Goal: Task Accomplishment & Management: Manage account settings

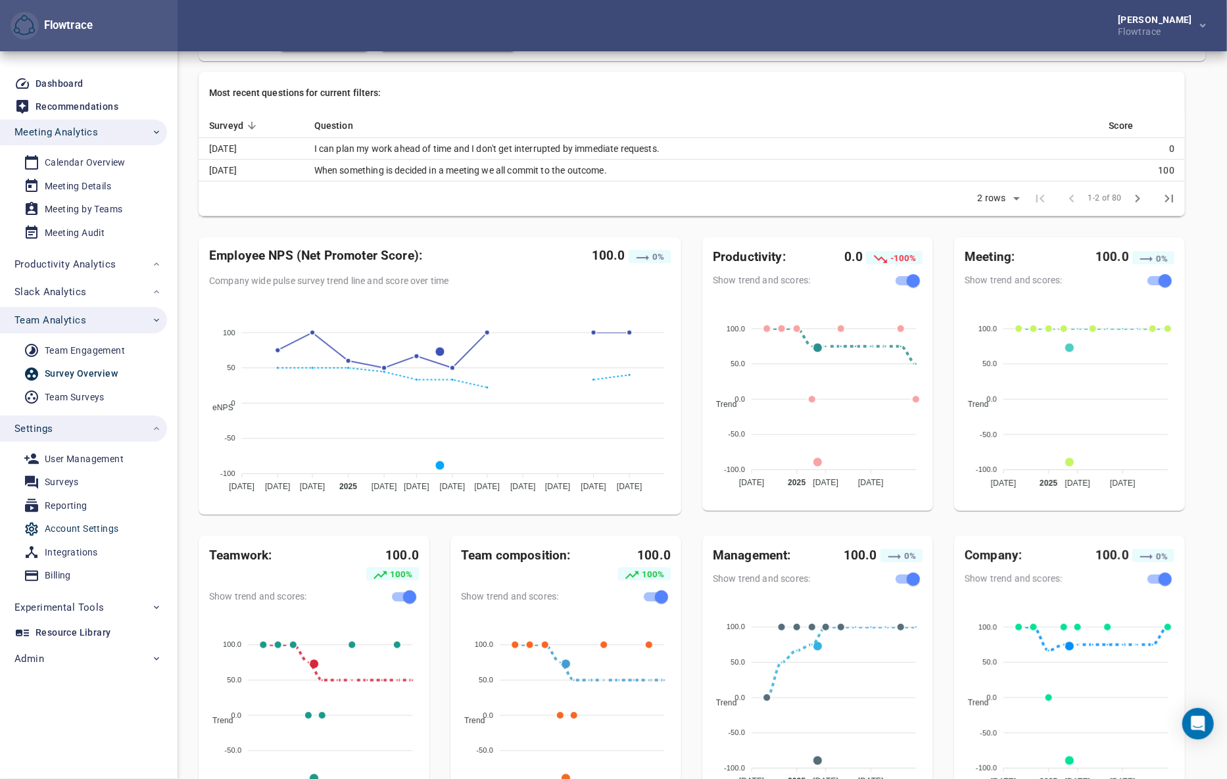
drag, startPoint x: 0, startPoint y: 0, endPoint x: 64, endPoint y: 526, distance: 530.0
click at [64, 526] on div "Account Settings" at bounding box center [82, 529] width 74 height 16
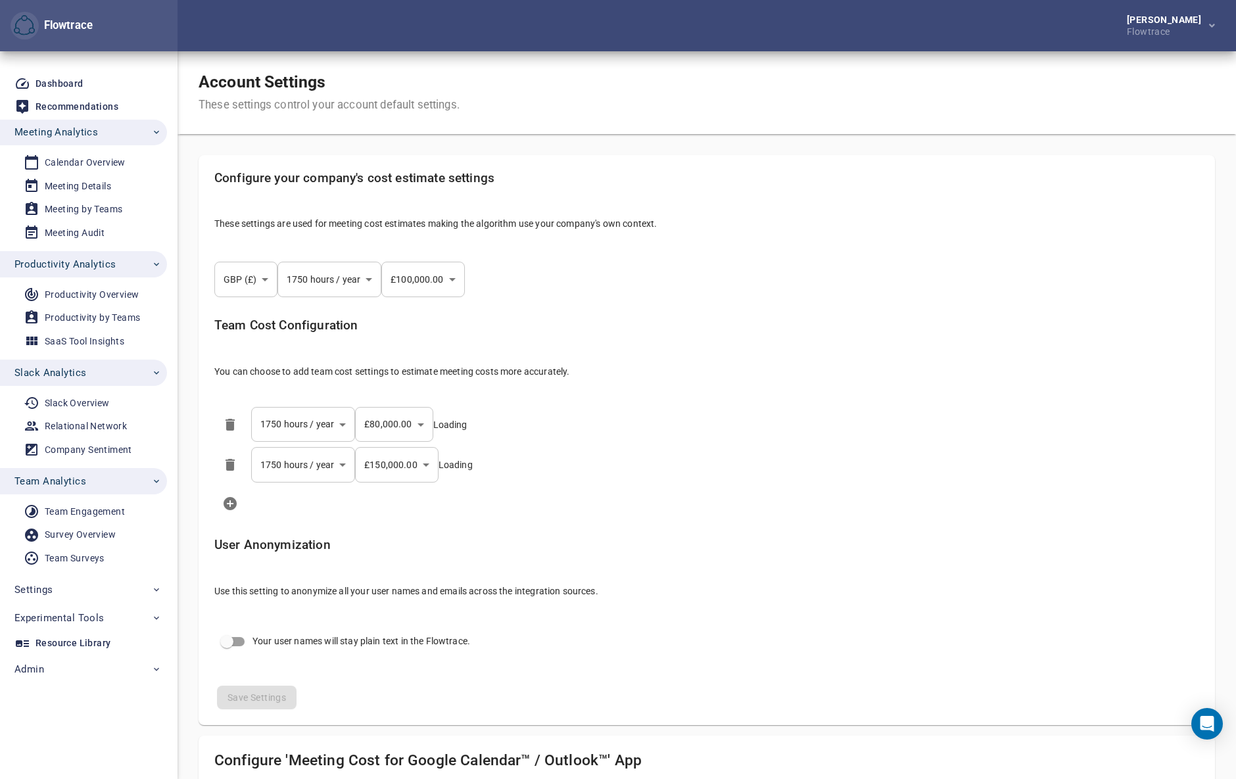
click at [241, 281] on body "Flowtrace [PERSON_NAME] Flowtrace Flowtrace Dashboard Recommendations Meeting A…" at bounding box center [618, 389] width 1236 height 779
click at [417, 66] on div at bounding box center [618, 389] width 1236 height 779
select select "***"
click at [998, 32] on div "Petri Lehtonen Flowtrace" at bounding box center [703, 25] width 1050 height 51
click at [264, 278] on body "Flowtrace Petri Lehtonen Flowtrace Flowtrace Dashboard Recommendations Meeting …" at bounding box center [613, 389] width 1227 height 779
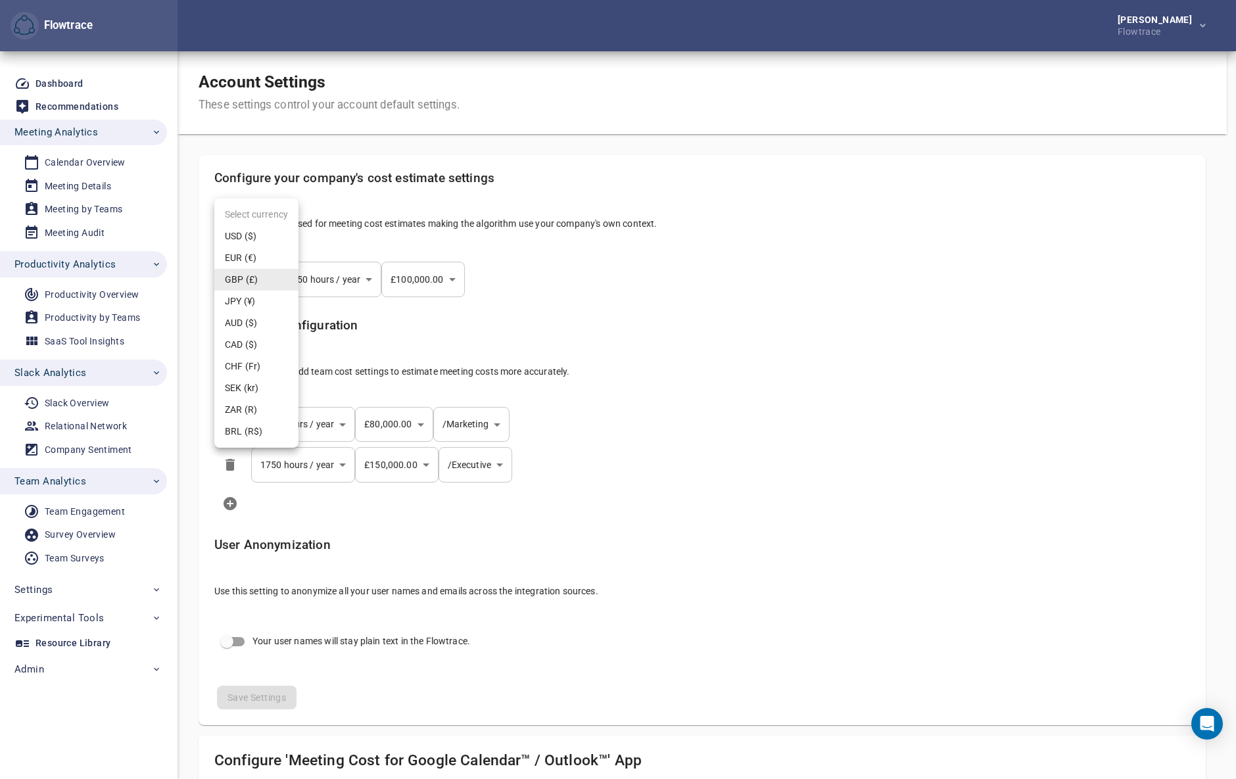
click at [625, 105] on div at bounding box center [618, 389] width 1236 height 779
select select "***"
click at [237, 283] on body "Flowtrace Petri Lehtonen Flowtrace Flowtrace Dashboard Recommendations Meeting …" at bounding box center [618, 389] width 1236 height 779
click at [754, 351] on div at bounding box center [618, 389] width 1236 height 779
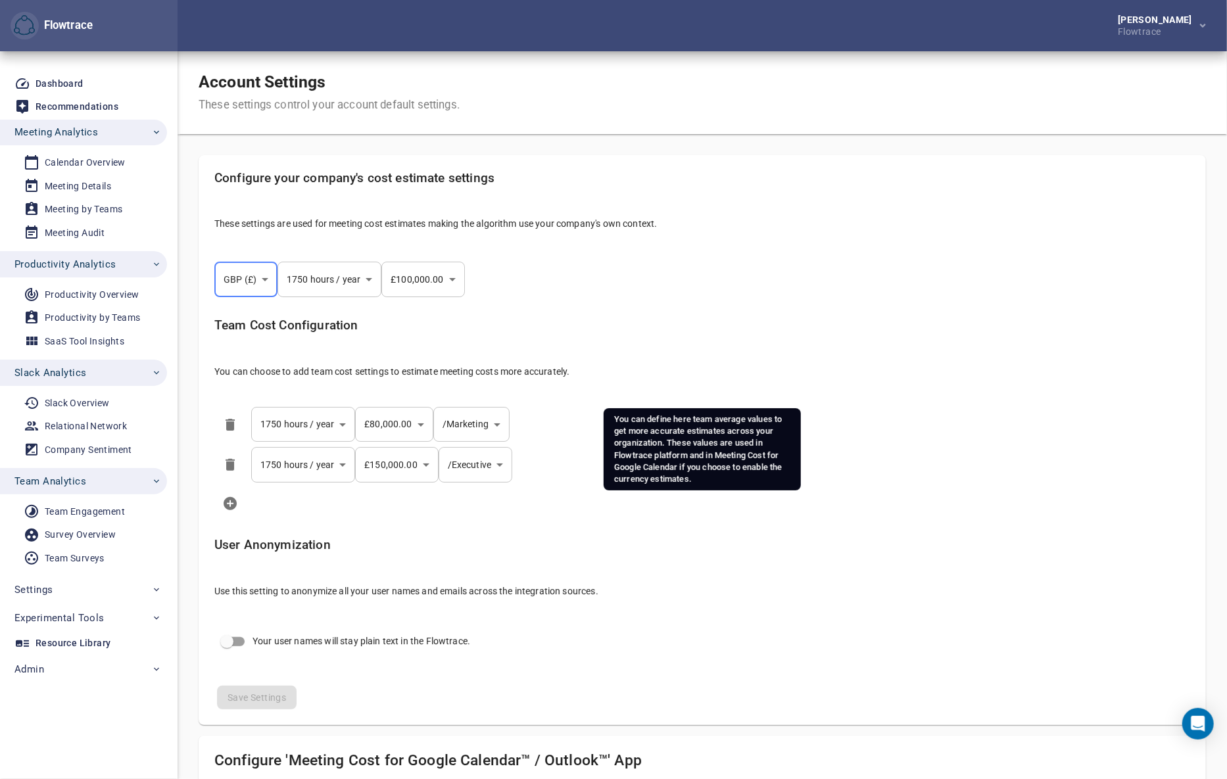
click at [721, 324] on h5 "Team Cost Configuration" at bounding box center [702, 325] width 976 height 15
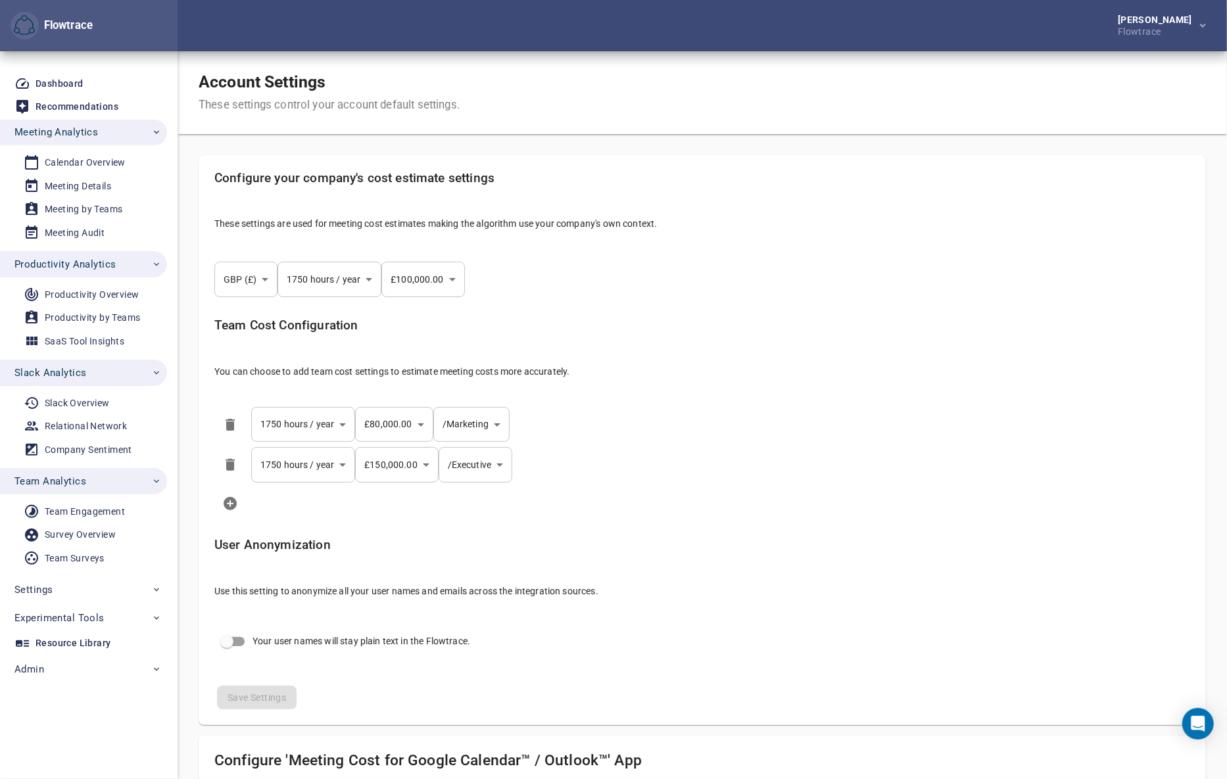
click at [259, 284] on body "Flowtrace Petri Lehtonen Flowtrace Flowtrace Dashboard Recommendations Meeting …" at bounding box center [613, 389] width 1227 height 779
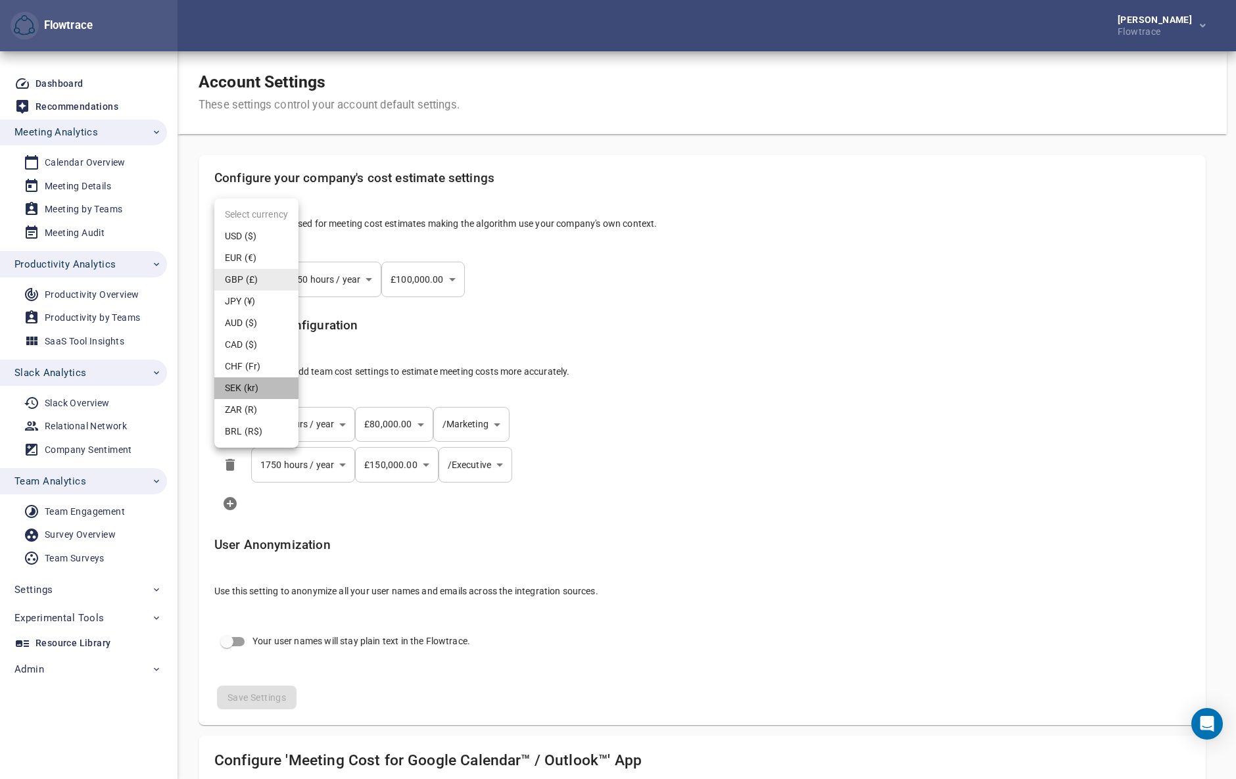
click at [256, 394] on li "SEK (kr)" at bounding box center [256, 388] width 84 height 22
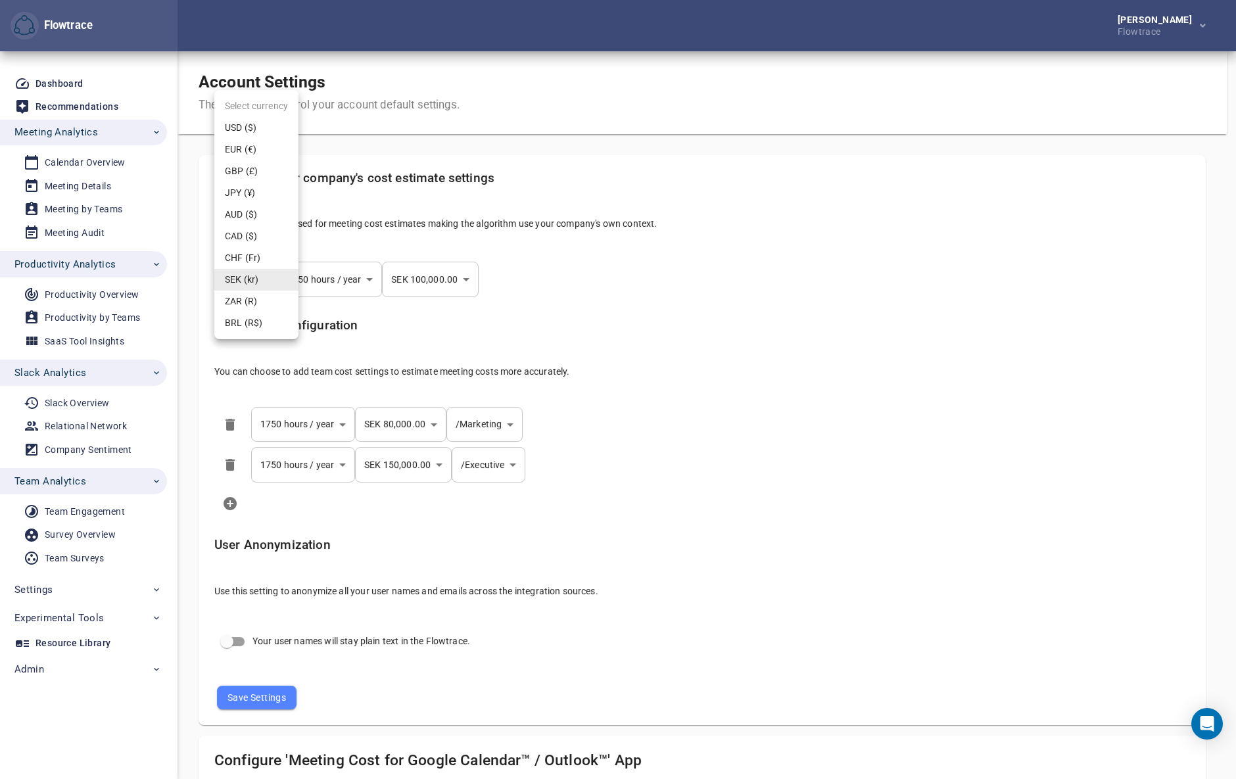
click at [251, 270] on body "Flowtrace Petri Lehtonen Flowtrace Flowtrace Dashboard Recommendations Meeting …" at bounding box center [618, 389] width 1236 height 779
click at [254, 324] on li "BRL (R$)" at bounding box center [256, 323] width 84 height 22
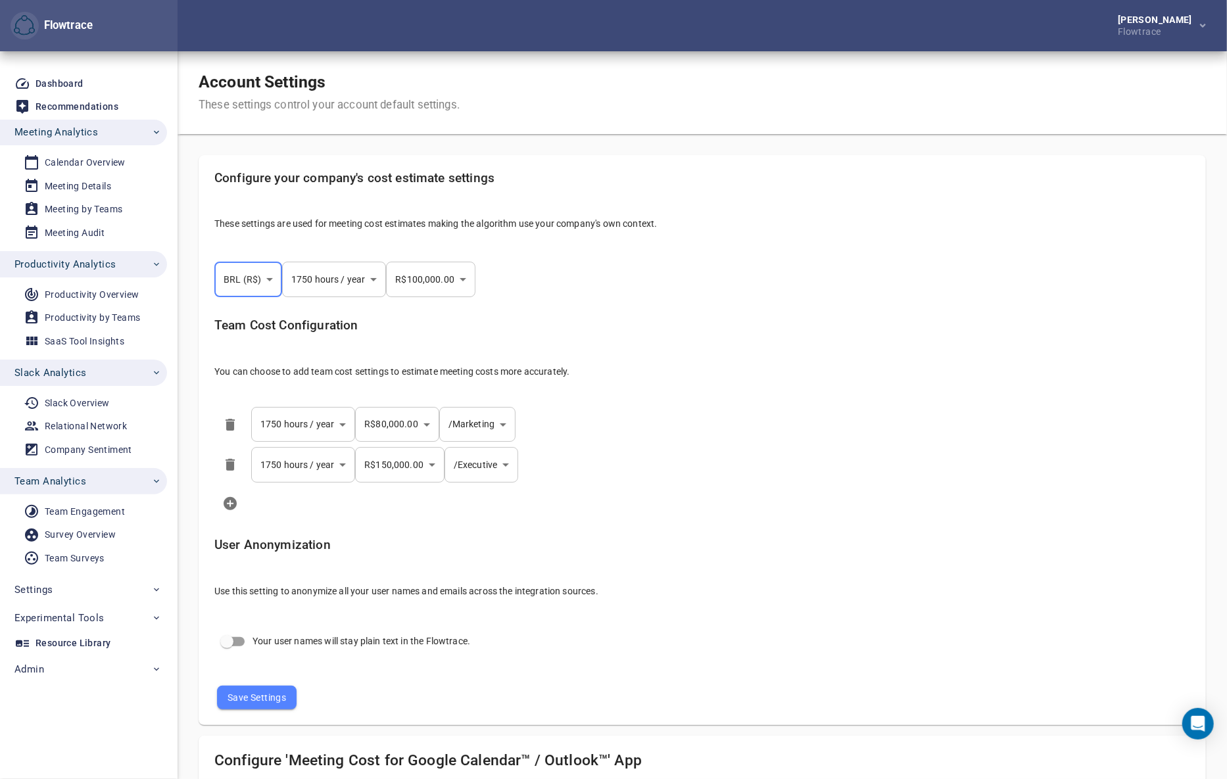
click at [240, 282] on body "Flowtrace Petri Lehtonen Flowtrace Flowtrace Dashboard Recommendations Meeting …" at bounding box center [613, 389] width 1227 height 779
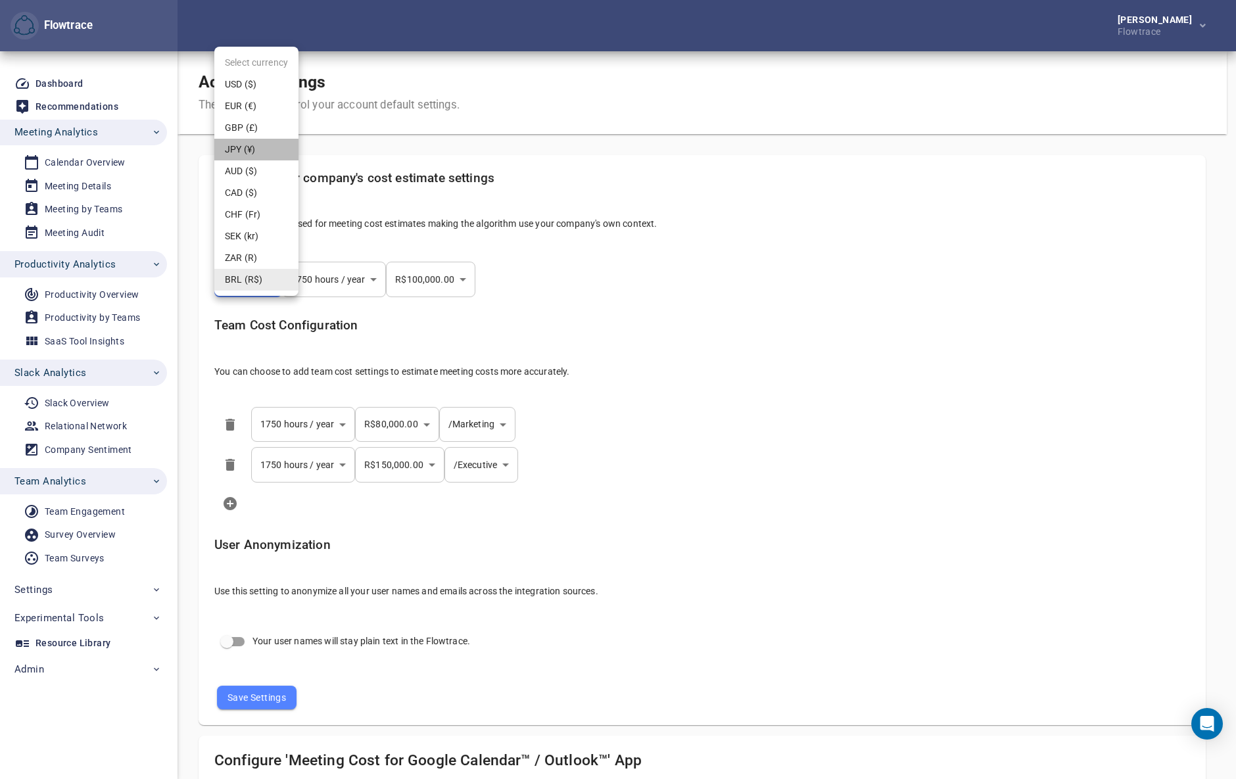
click at [251, 147] on li "JPY (¥)" at bounding box center [256, 150] width 84 height 22
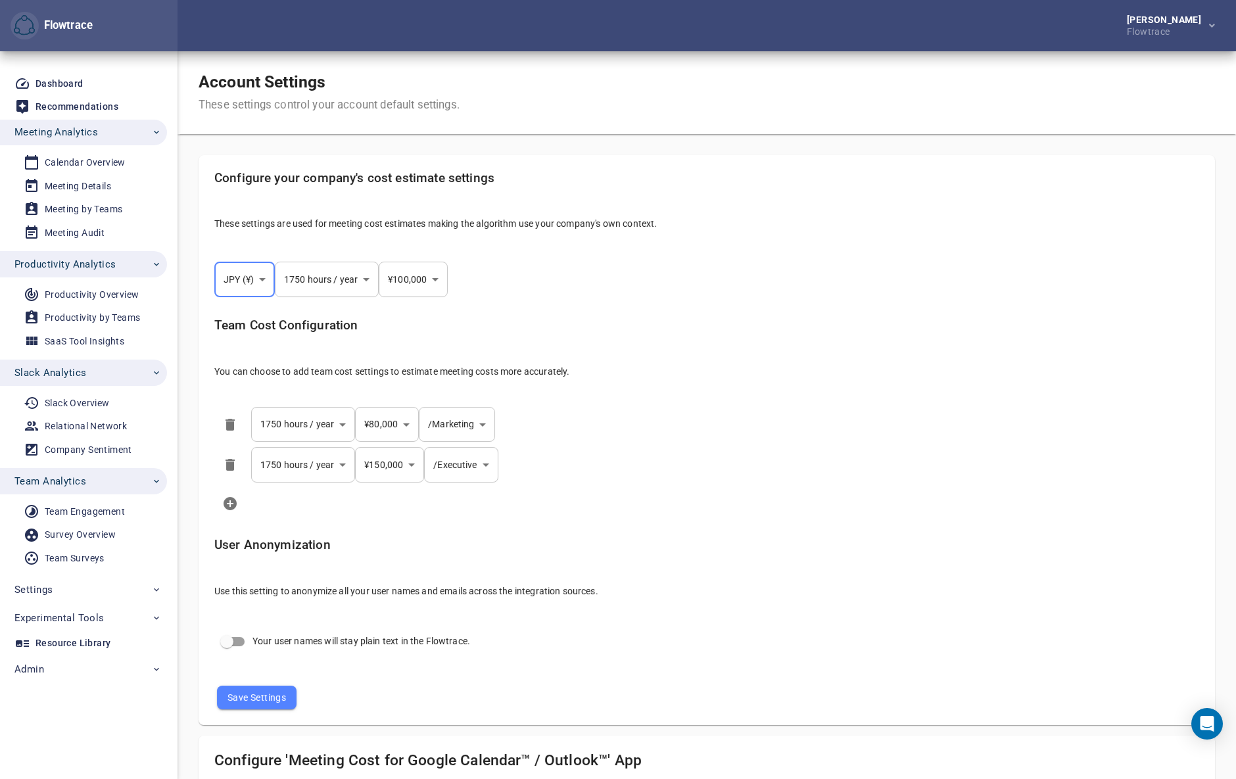
click at [251, 272] on body "Flowtrace Petri Lehtonen Flowtrace Flowtrace Dashboard Recommendations Meeting …" at bounding box center [618, 389] width 1236 height 779
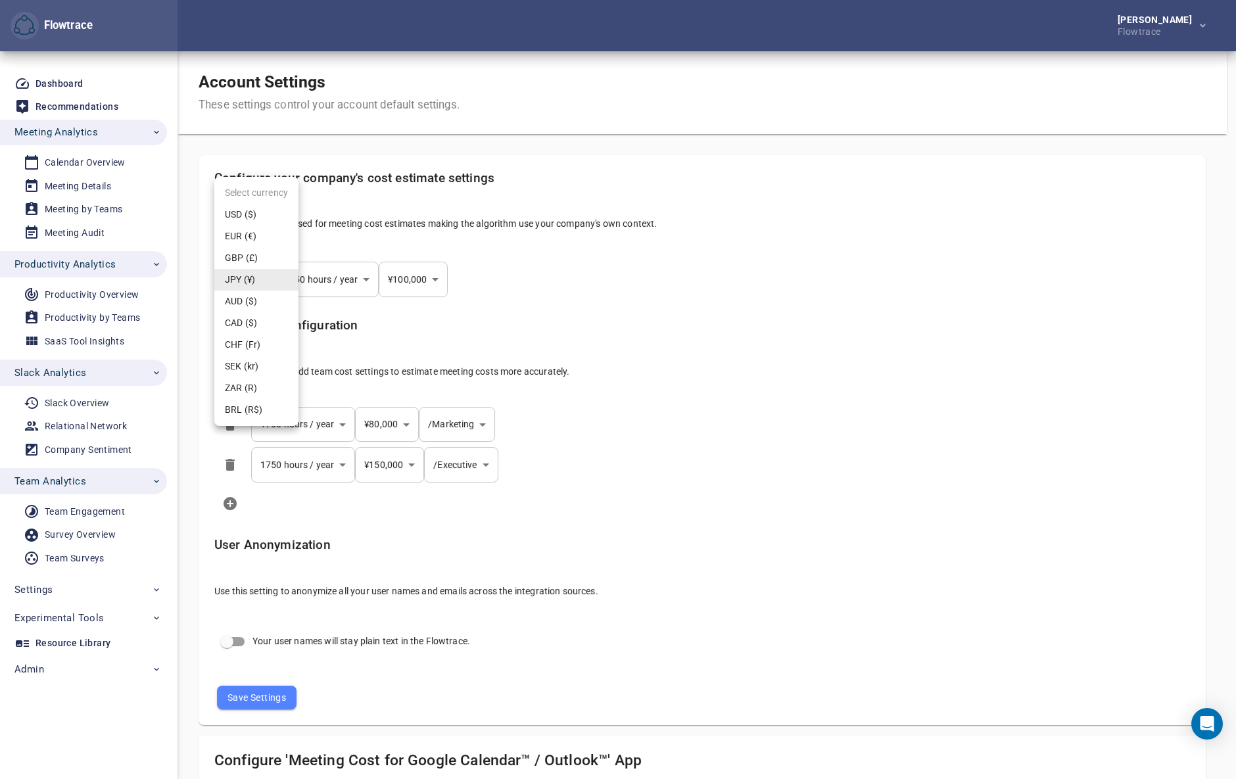
click at [249, 217] on li "USD ($)" at bounding box center [256, 215] width 84 height 22
click at [241, 274] on body "Flowtrace Petri Lehtonen Flowtrace Flowtrace Dashboard Recommendations Meeting …" at bounding box center [613, 389] width 1227 height 779
click at [245, 323] on li "GBP (£)" at bounding box center [256, 323] width 84 height 22
type input "***"
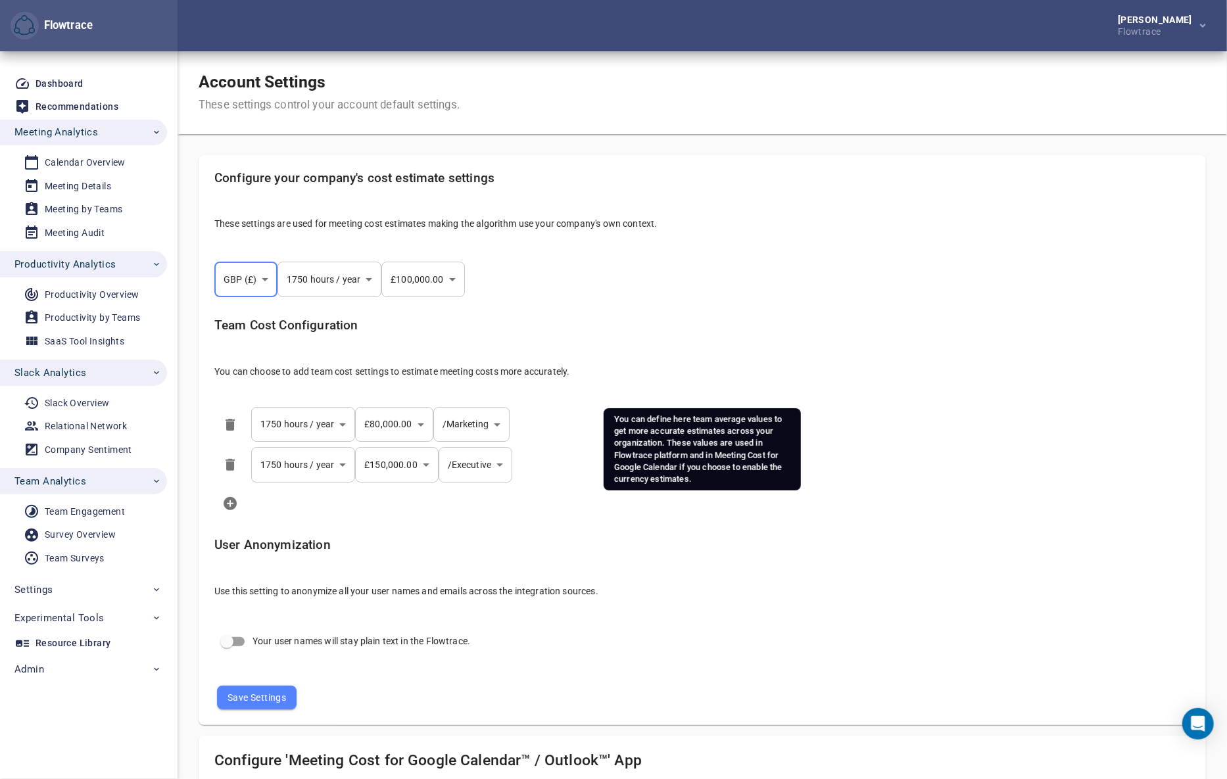
click at [752, 314] on div "Team Cost Configuration You can choose to add team cost settings to estimate me…" at bounding box center [702, 353] width 997 height 91
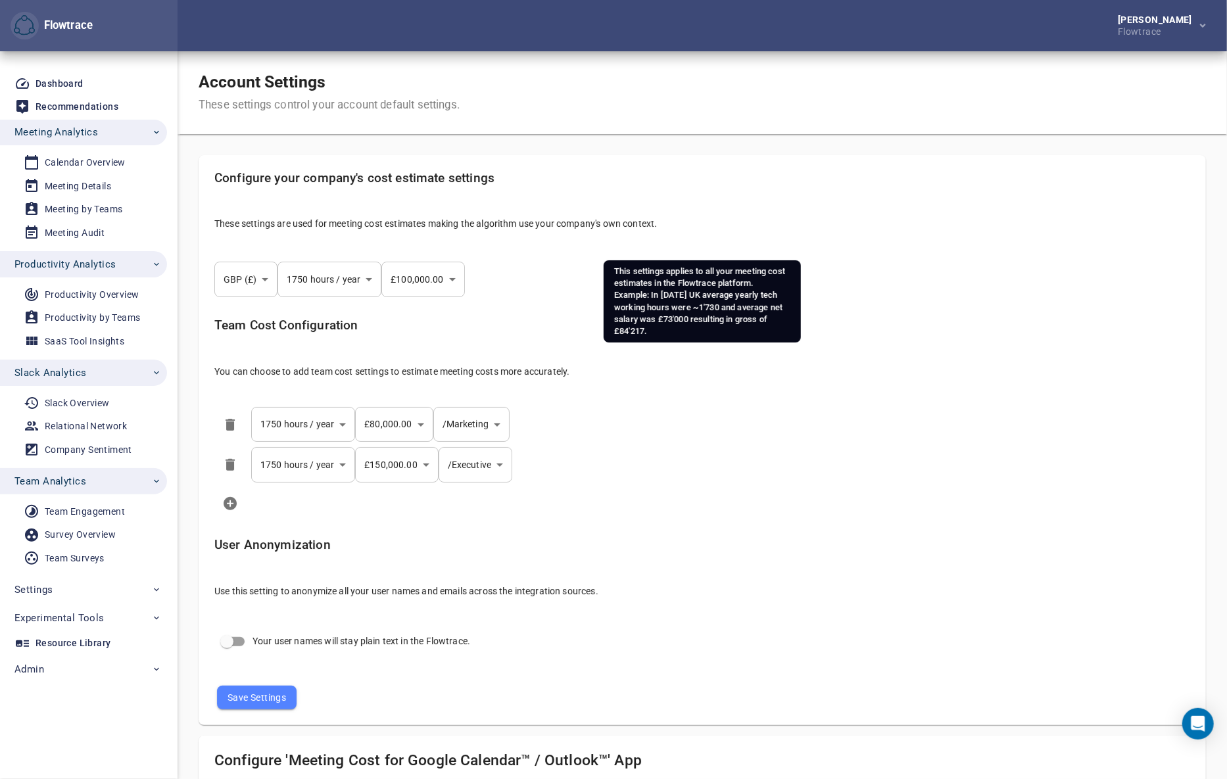
click at [847, 232] on div "Configure your company's cost estimate settings These settings are used for mee…" at bounding box center [702, 205] width 997 height 91
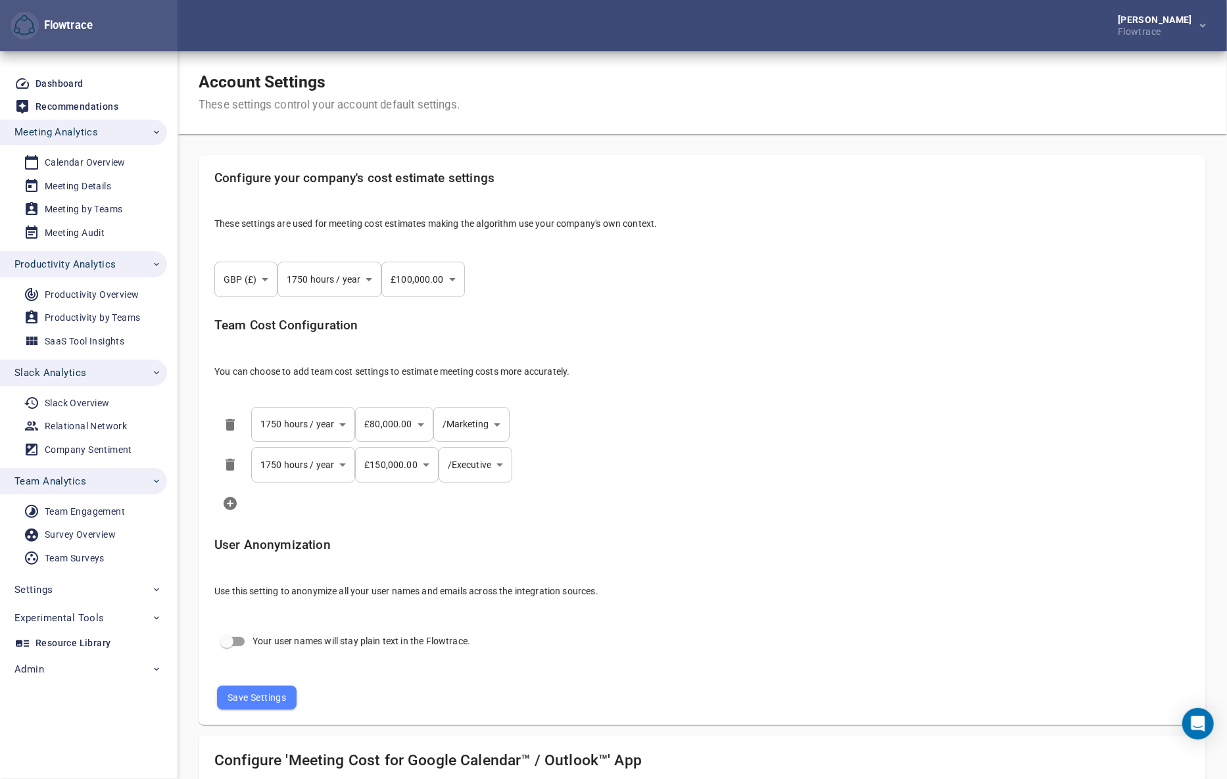
click at [276, 271] on body "Flowtrace Petri Lehtonen Flowtrace Flowtrace Dashboard Recommendations Meeting …" at bounding box center [613, 389] width 1227 height 779
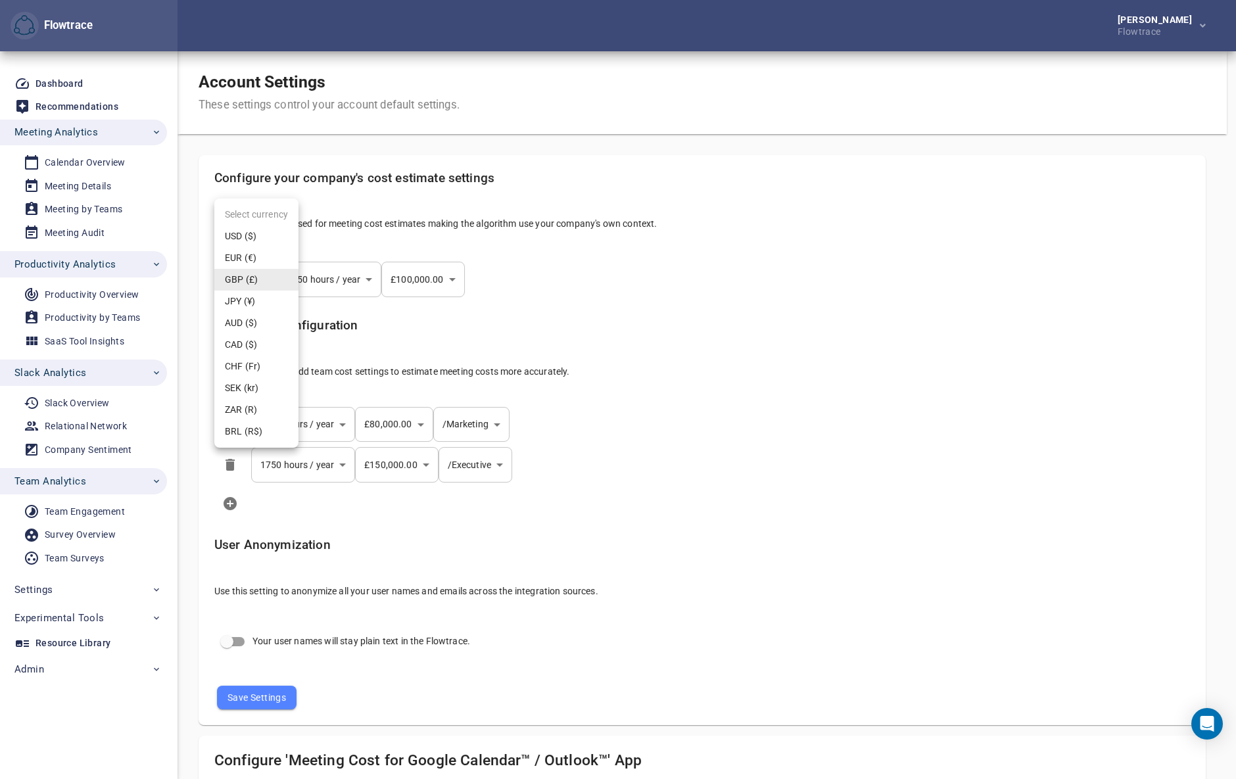
click at [763, 414] on div at bounding box center [618, 389] width 1236 height 779
click at [255, 276] on body "Flowtrace Petri Lehtonen Flowtrace Flowtrace Dashboard Recommendations Meeting …" at bounding box center [613, 389] width 1227 height 779
click at [723, 404] on div at bounding box center [618, 389] width 1236 height 779
click at [253, 277] on body "Flowtrace [PERSON_NAME] Flowtrace Flowtrace Dashboard Recommendations Meeting A…" at bounding box center [618, 389] width 1236 height 779
select select "***"
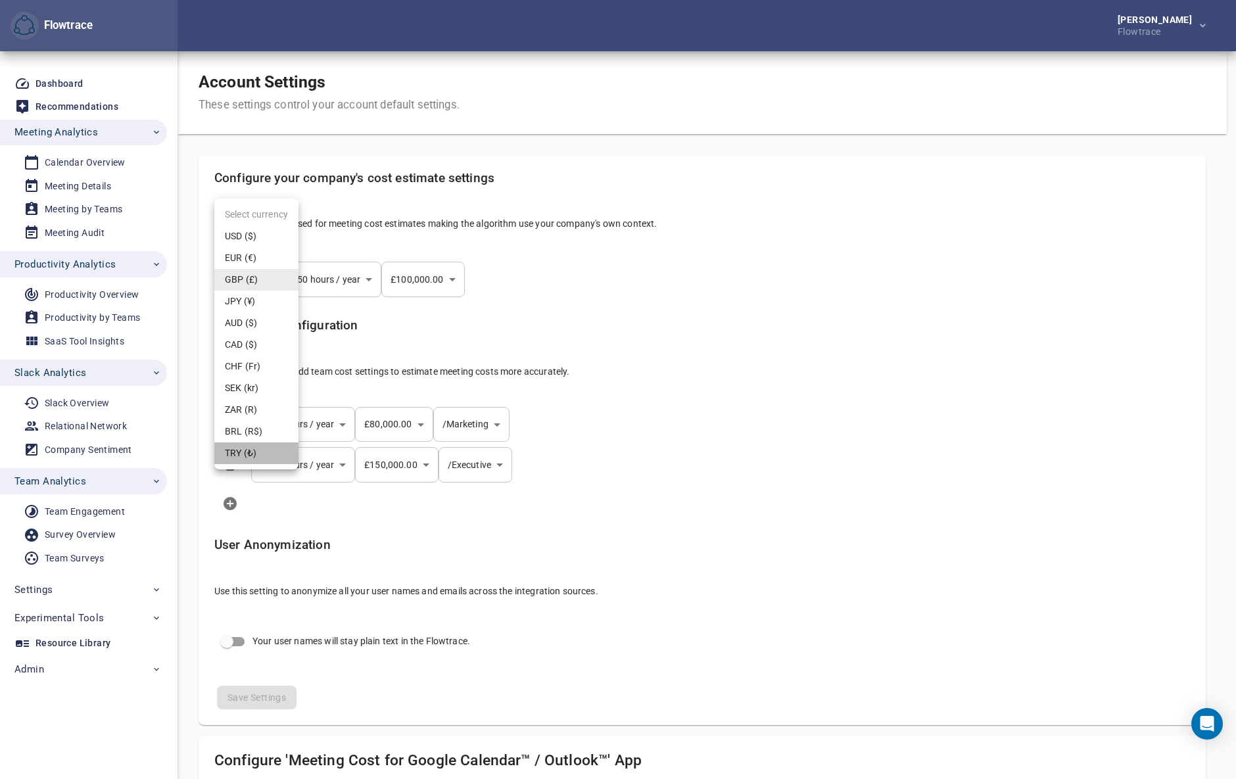
click at [242, 453] on li "TRY (₺)" at bounding box center [256, 454] width 84 height 22
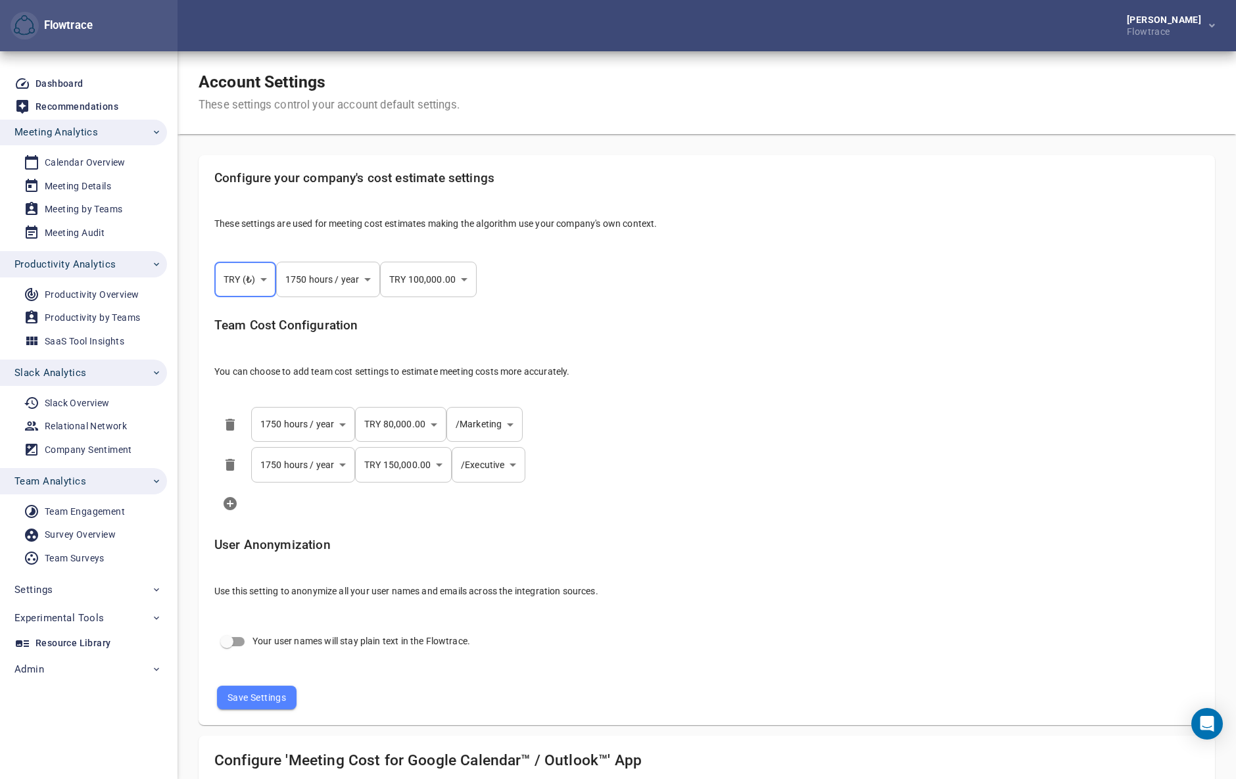
click at [241, 279] on body "Flowtrace Petri Lehtonen Flowtrace Flowtrace Dashboard Recommendations Meeting …" at bounding box center [618, 389] width 1236 height 779
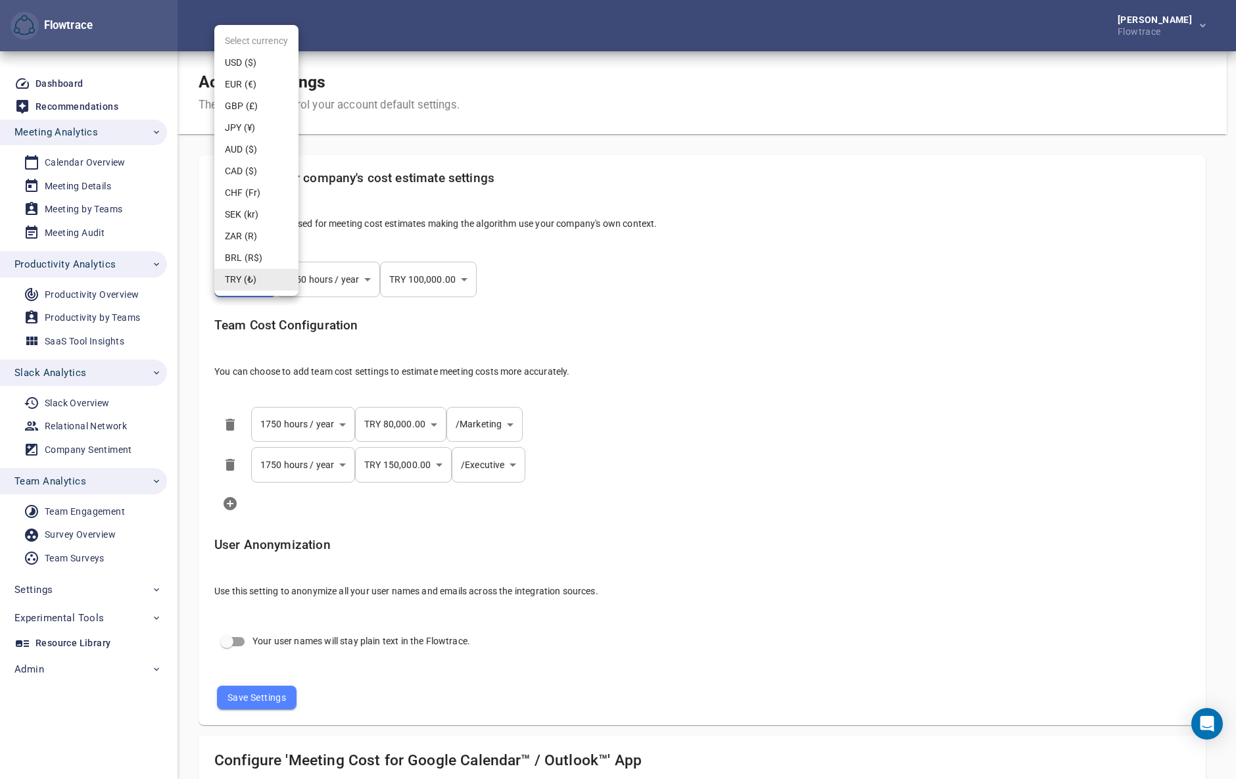
click at [671, 289] on div at bounding box center [618, 389] width 1236 height 779
click at [253, 281] on body "Flowtrace Petri Lehtonen Flowtrace Flowtrace Dashboard Recommendations Meeting …" at bounding box center [618, 389] width 1236 height 779
click at [250, 103] on li "GBP (£)" at bounding box center [256, 106] width 84 height 22
type input "***"
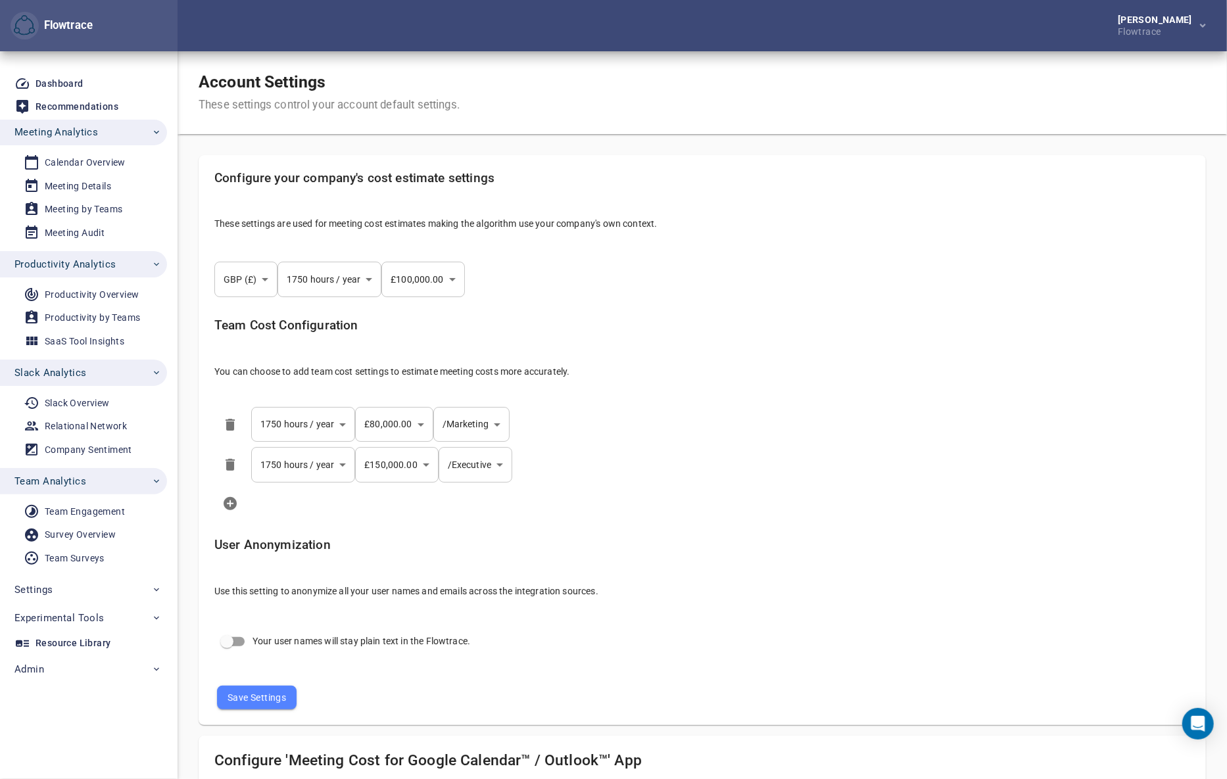
drag, startPoint x: 728, startPoint y: 107, endPoint x: 511, endPoint y: 47, distance: 225.1
click at [728, 105] on div "Account Settings These settings control your account default settings." at bounding box center [703, 92] width 1050 height 83
click at [81, 162] on div "Calendar Overview" at bounding box center [85, 163] width 81 height 16
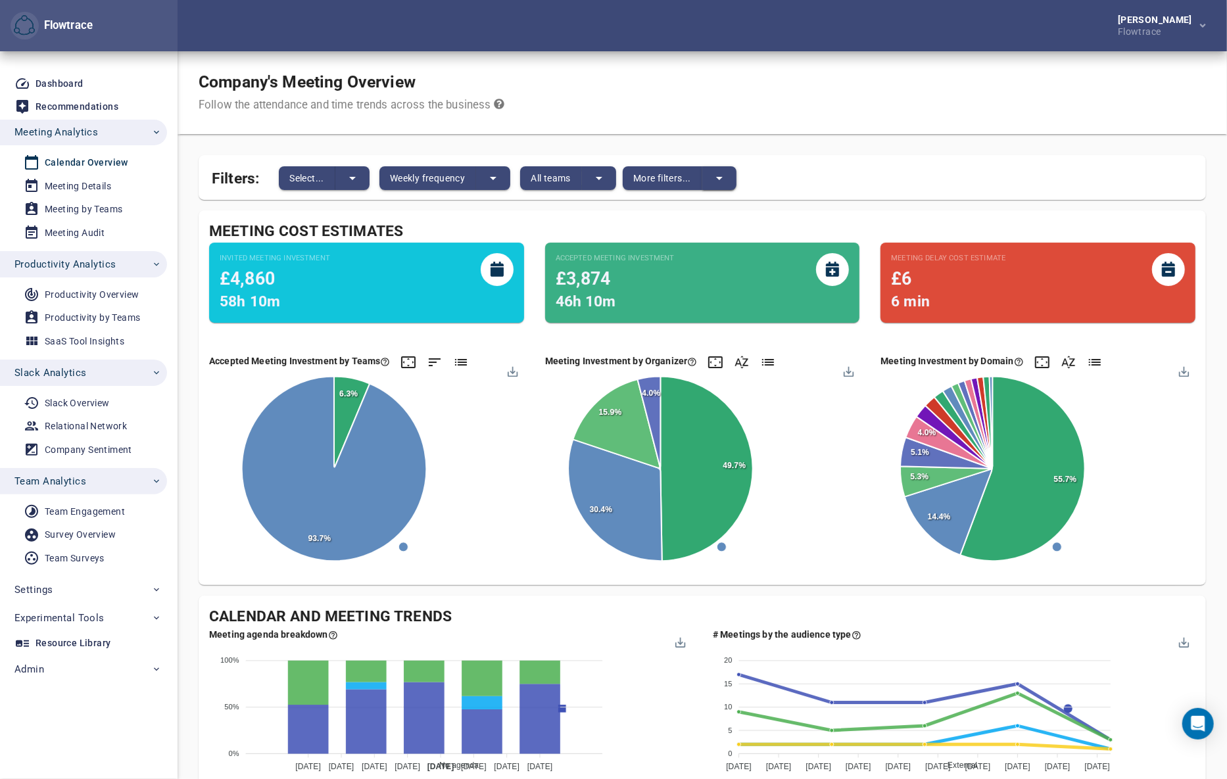
click at [726, 177] on icon "split button" at bounding box center [720, 178] width 16 height 16
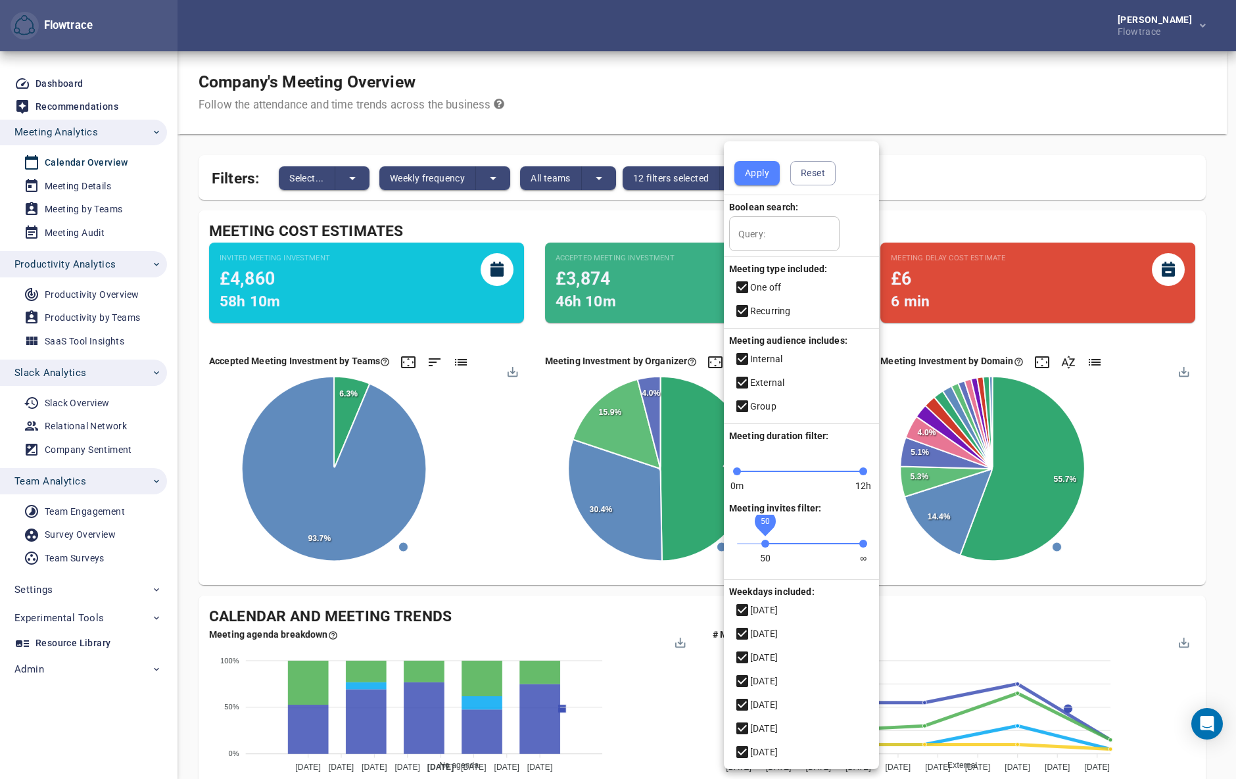
drag, startPoint x: 721, startPoint y: 543, endPoint x: 765, endPoint y: 546, distance: 44.8
click at [765, 546] on span "50" at bounding box center [765, 544] width 8 height 8
click at [754, 170] on span "Apply" at bounding box center [757, 173] width 24 height 16
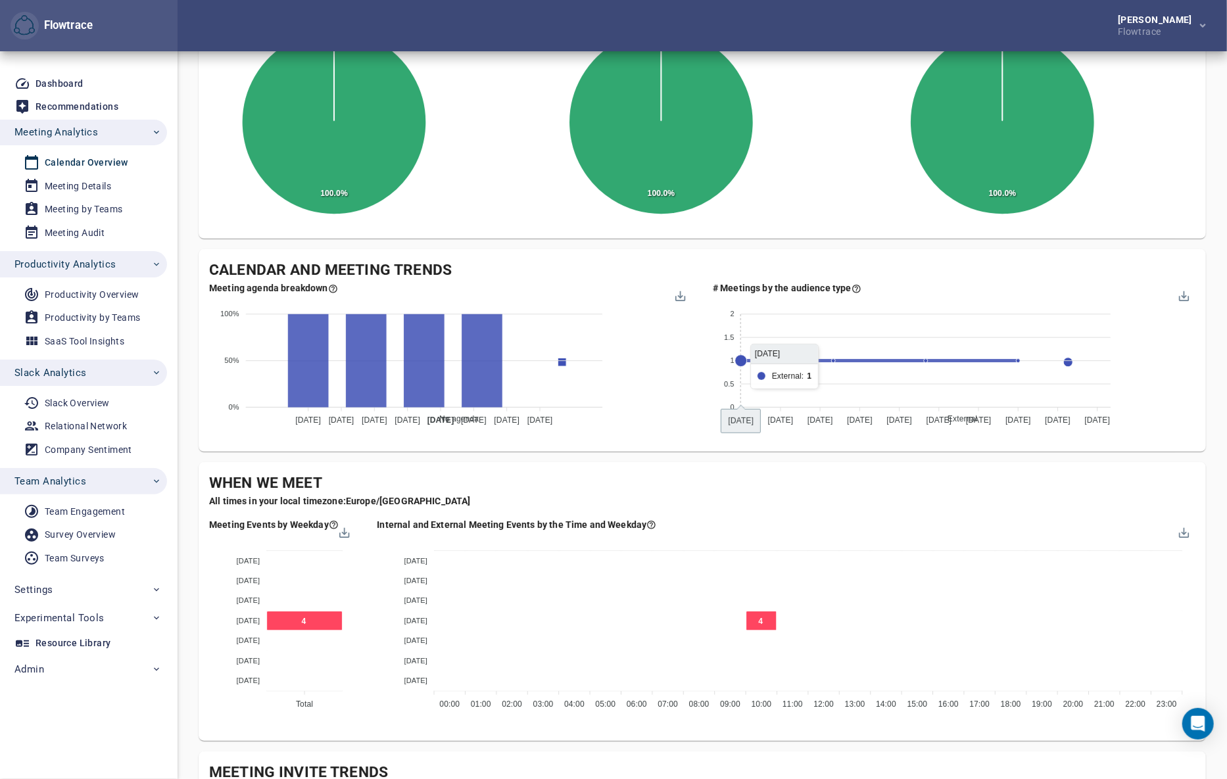
scroll to position [418, 0]
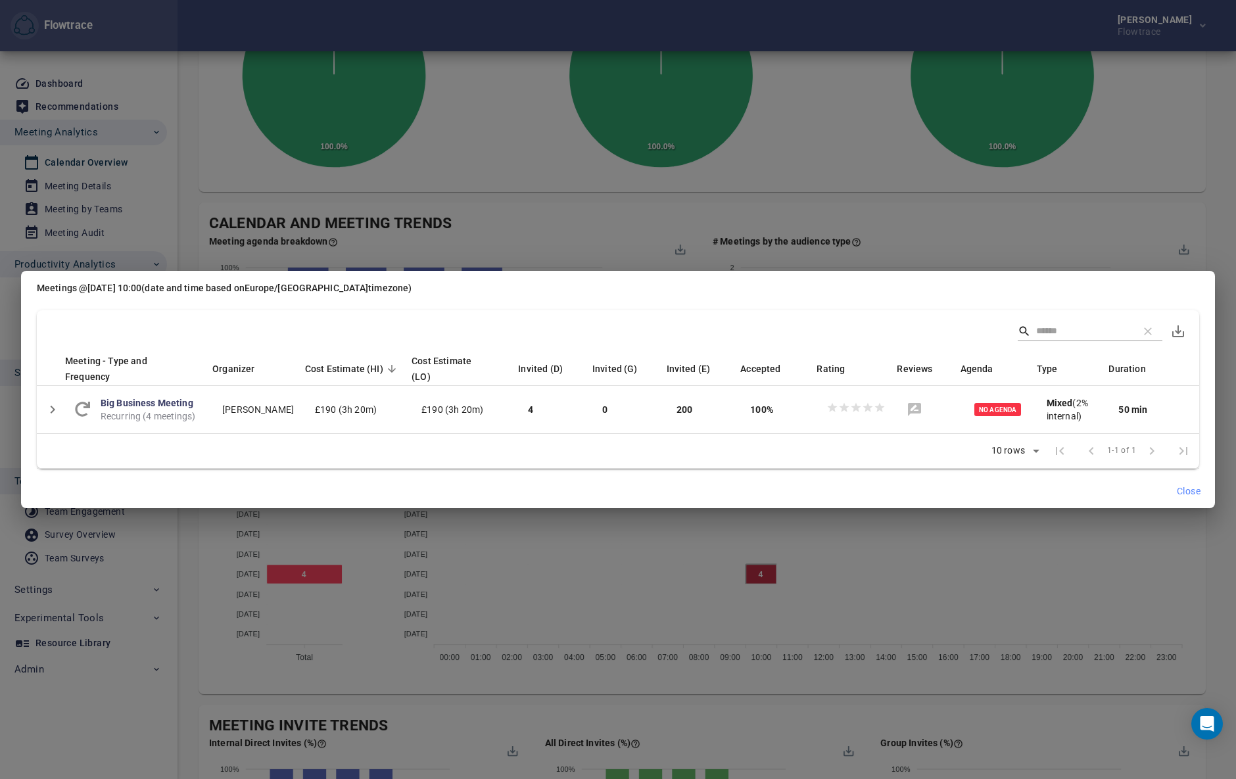
click at [1179, 488] on span "Close" at bounding box center [1189, 491] width 24 height 16
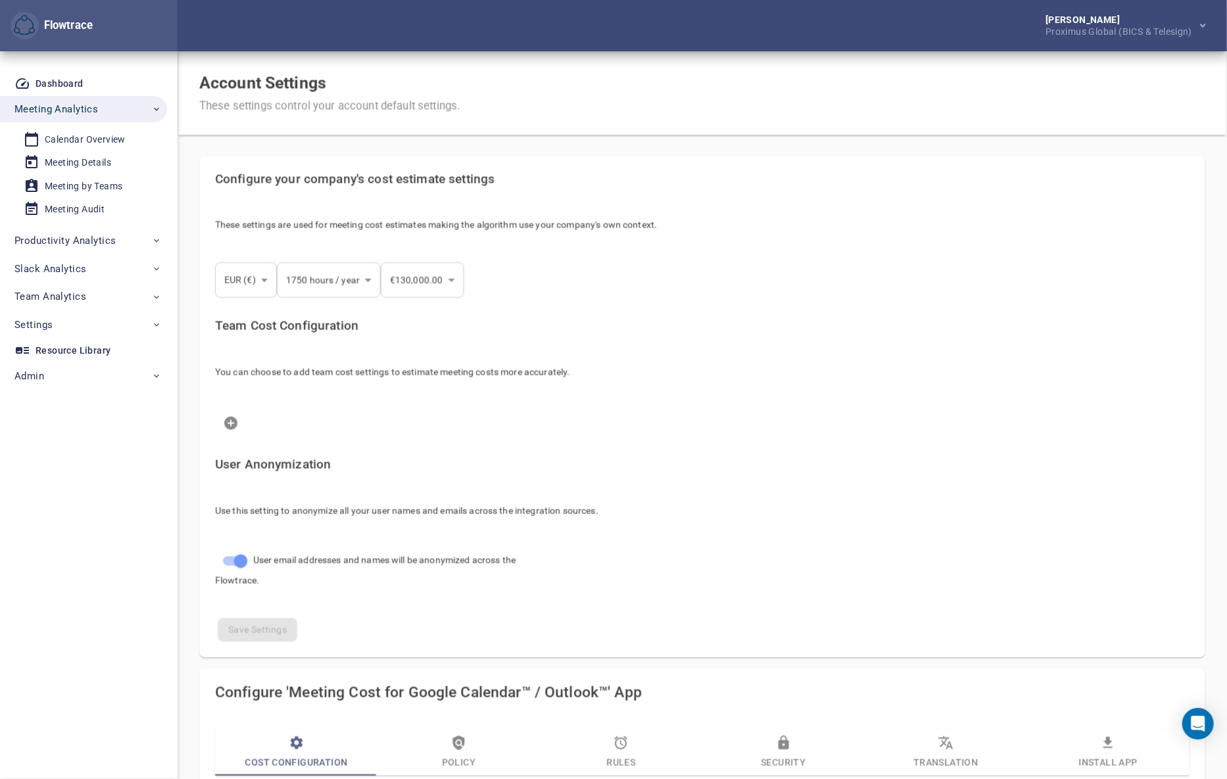
select select "***"
click at [904, 53] on div "Account Settings These settings control your account default settings." at bounding box center [703, 92] width 1050 height 83
click at [86, 162] on div "Meeting Details" at bounding box center [78, 163] width 66 height 16
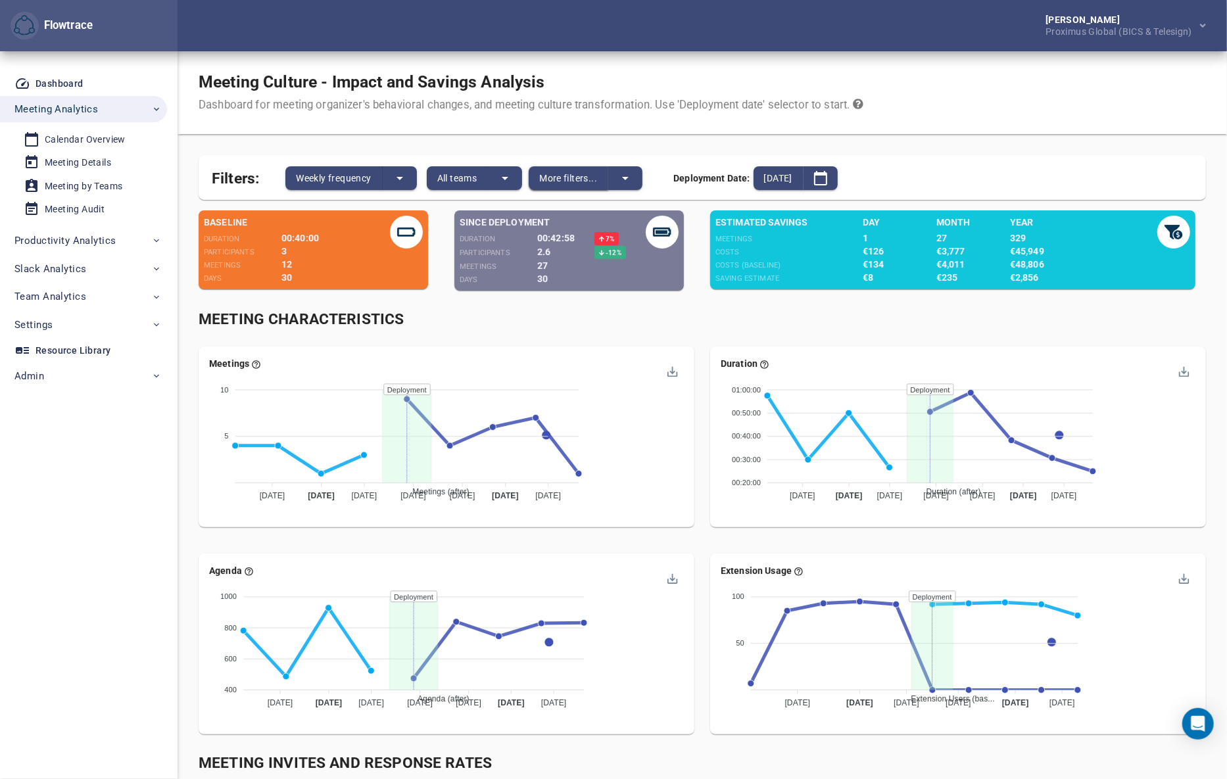
click at [572, 174] on span "More filters..." at bounding box center [568, 178] width 58 height 16
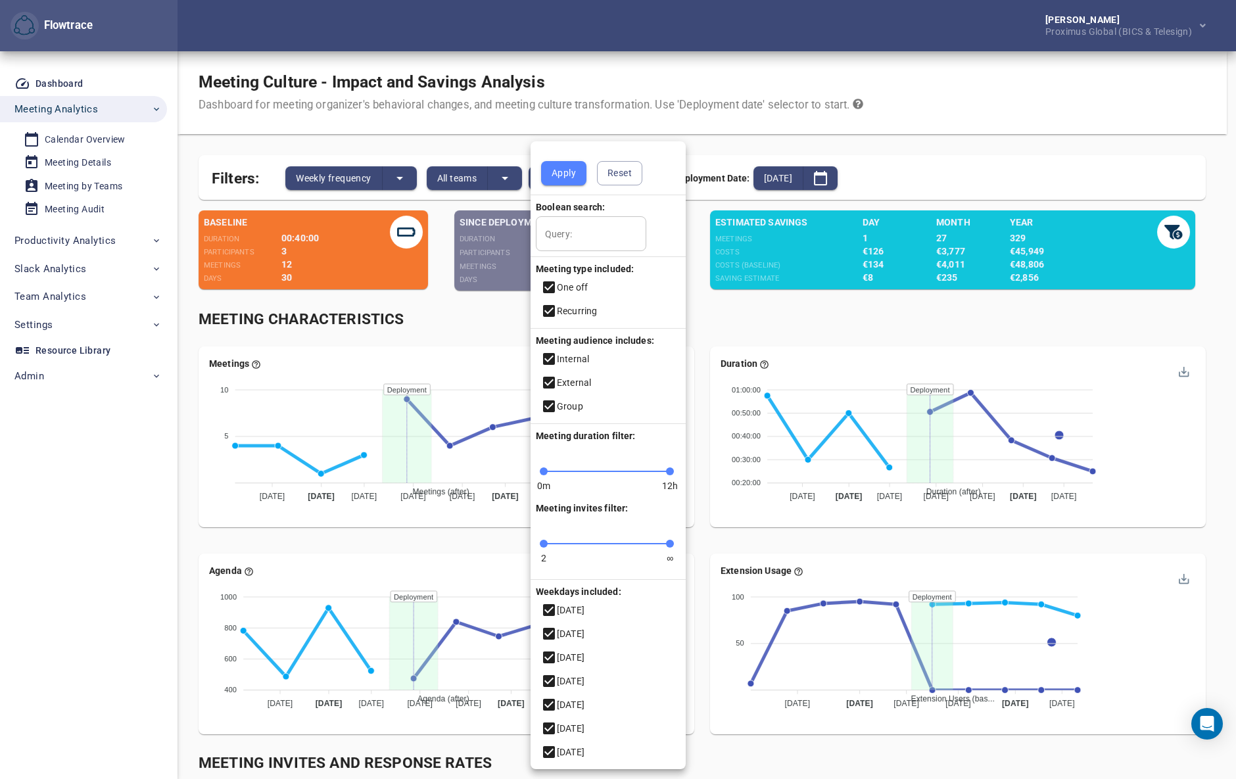
click at [837, 70] on div at bounding box center [618, 389] width 1236 height 779
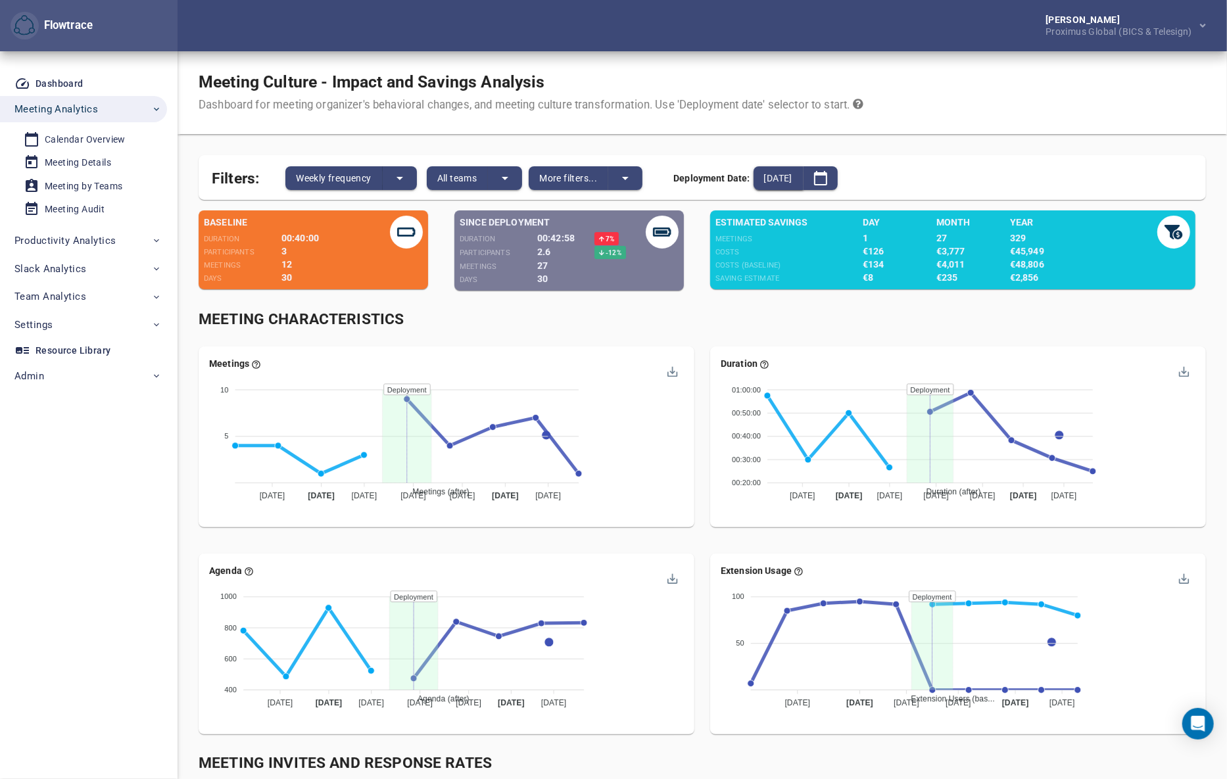
click at [783, 178] on span "[DATE]" at bounding box center [778, 178] width 28 height 16
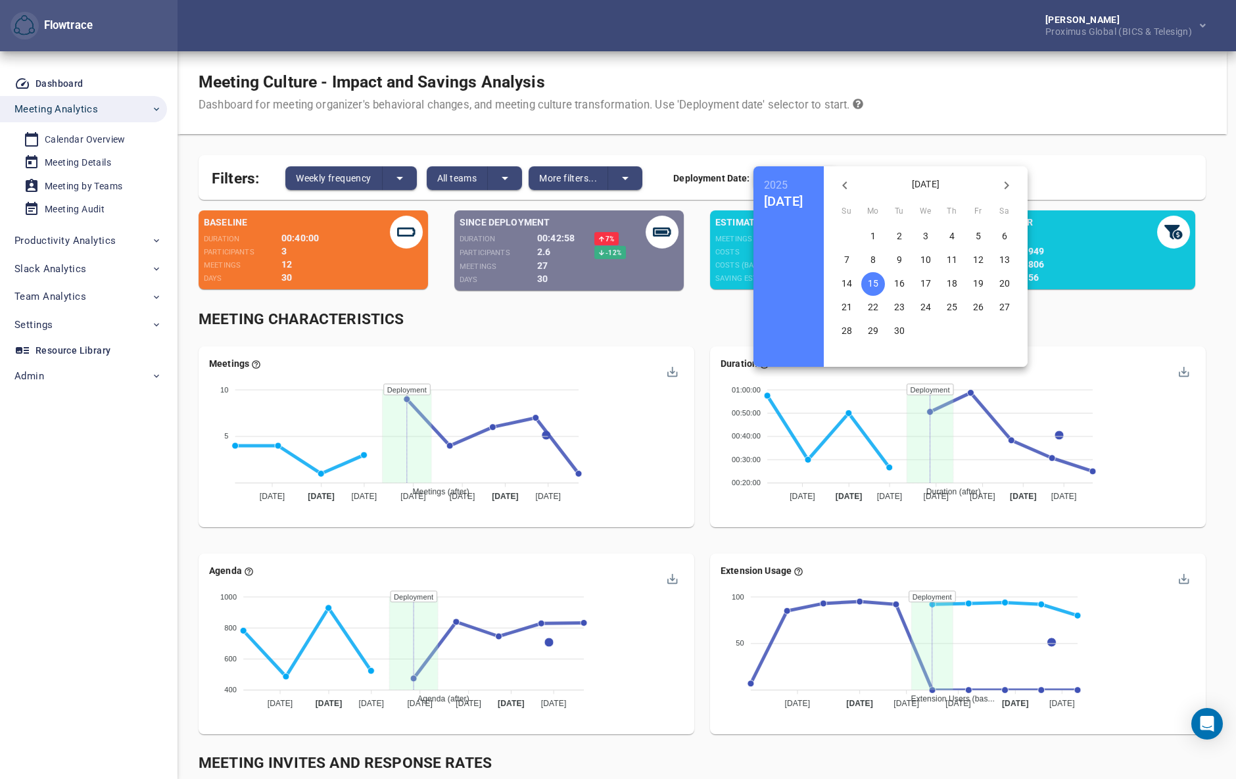
click at [853, 186] on icon "button" at bounding box center [845, 186] width 16 height 16
click at [879, 281] on p "14" at bounding box center [873, 283] width 11 height 13
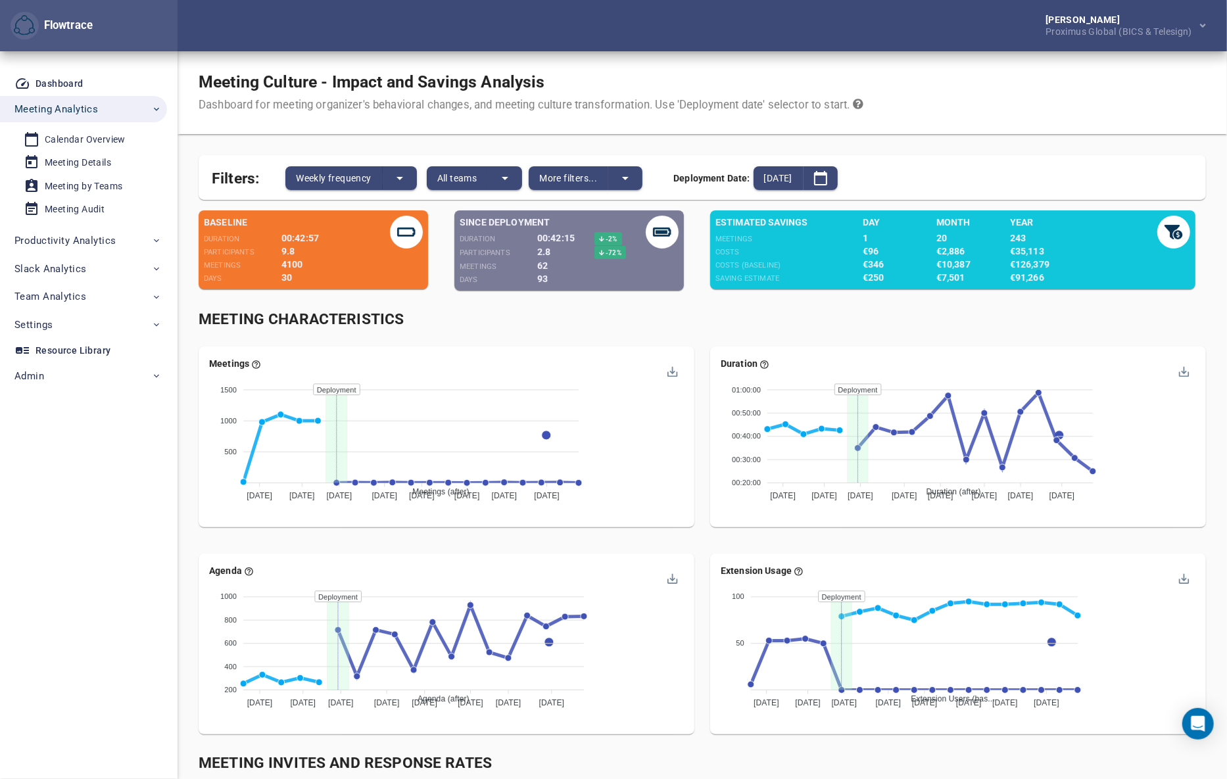
click at [929, 74] on div "Meeting Culture - Impact and Savings Analysis Dashboard for meeting organizer's…" at bounding box center [703, 92] width 1050 height 83
click at [462, 176] on span "All teams" at bounding box center [457, 178] width 40 height 16
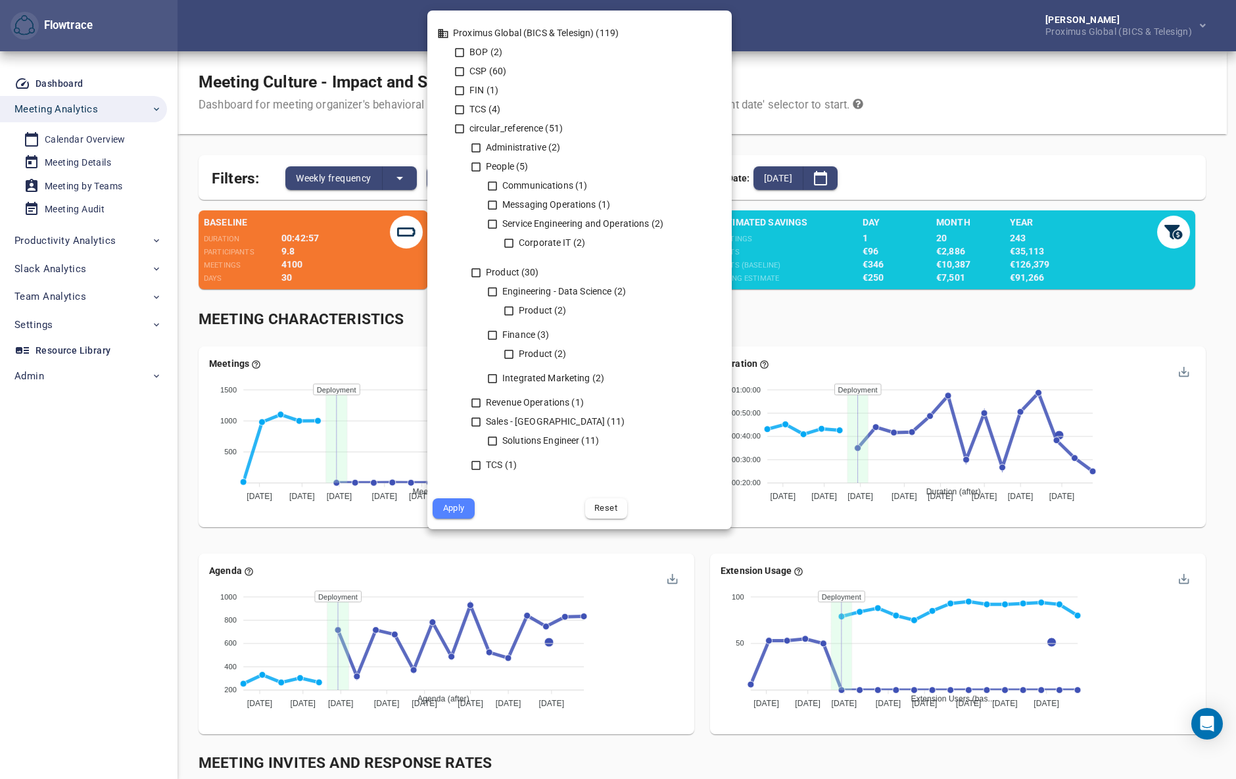
click at [838, 76] on div at bounding box center [618, 389] width 1236 height 779
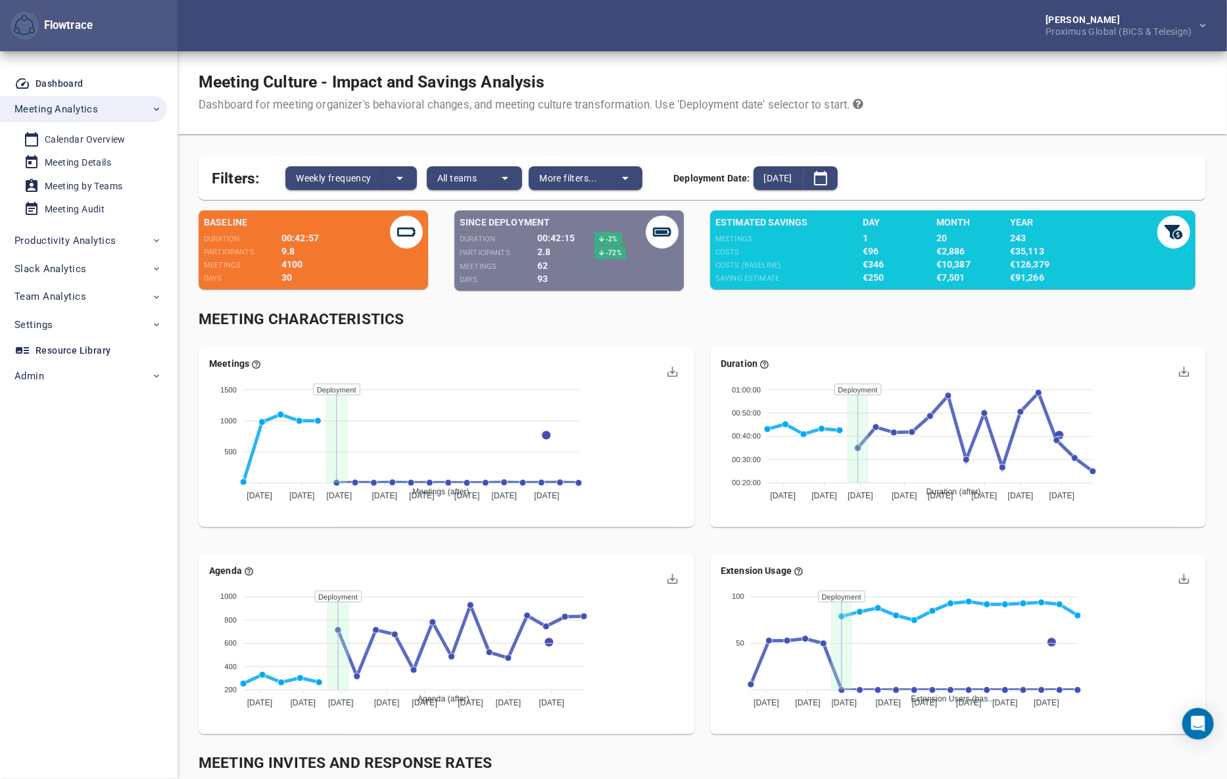
click at [704, 331] on div "Meeting Characteristics" at bounding box center [702, 319] width 1023 height 37
click at [700, 326] on div "Meeting Characteristics" at bounding box center [702, 320] width 1007 height 22
click at [350, 178] on span "Weekly frequency" at bounding box center [333, 178] width 75 height 16
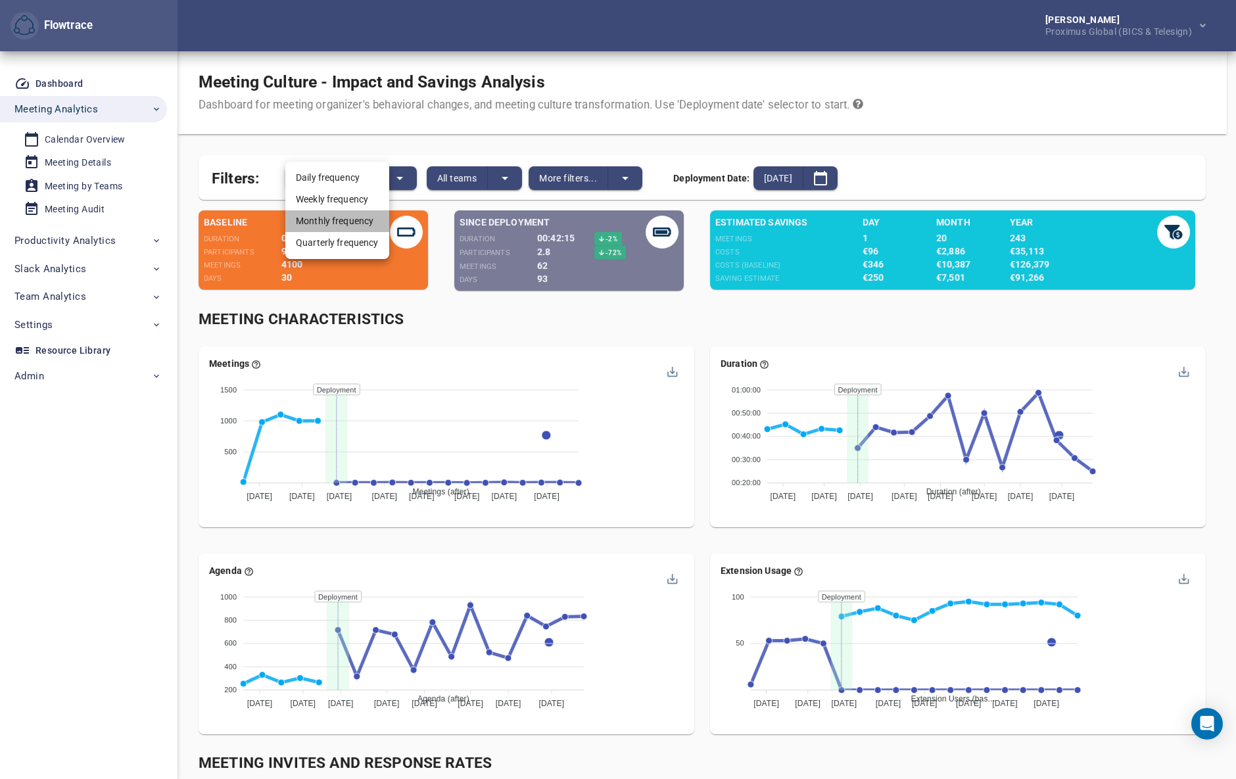
click at [351, 222] on li "Monthly frequency" at bounding box center [337, 221] width 104 height 22
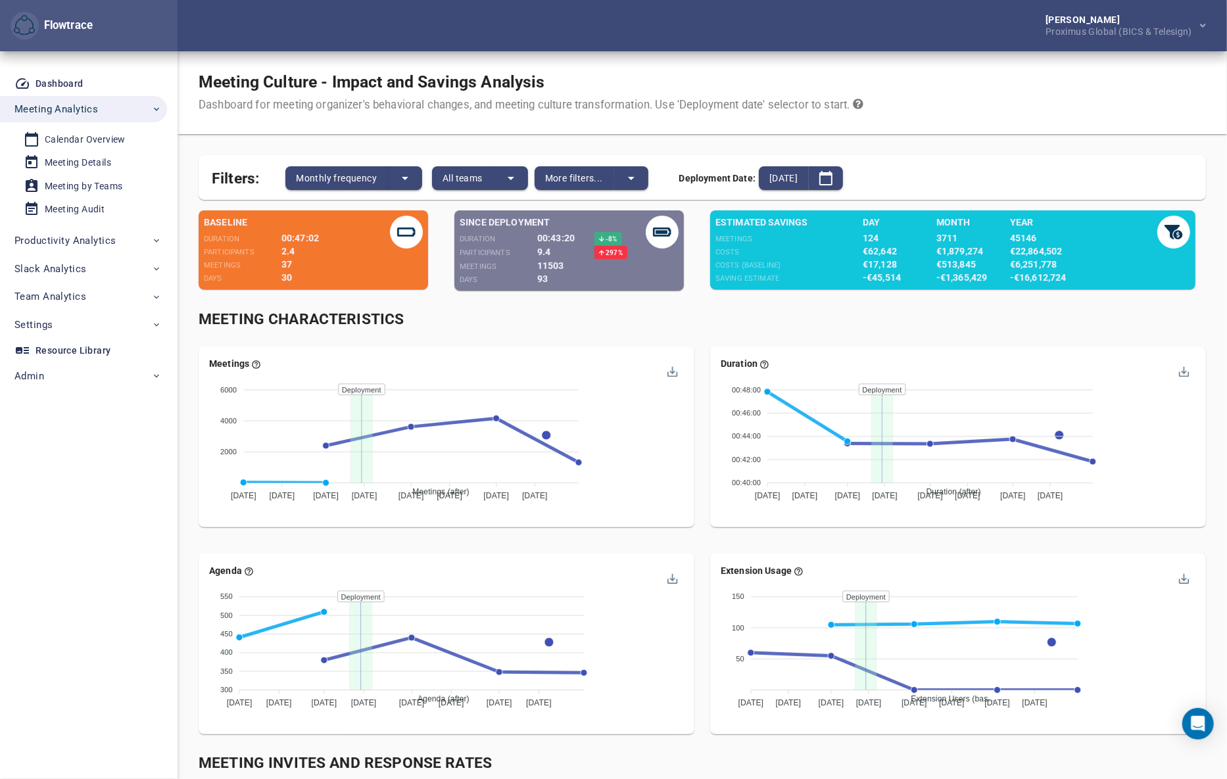
click at [688, 322] on div "Meeting Characteristics" at bounding box center [702, 320] width 1007 height 22
click at [566, 178] on span "More filters..." at bounding box center [574, 178] width 58 height 16
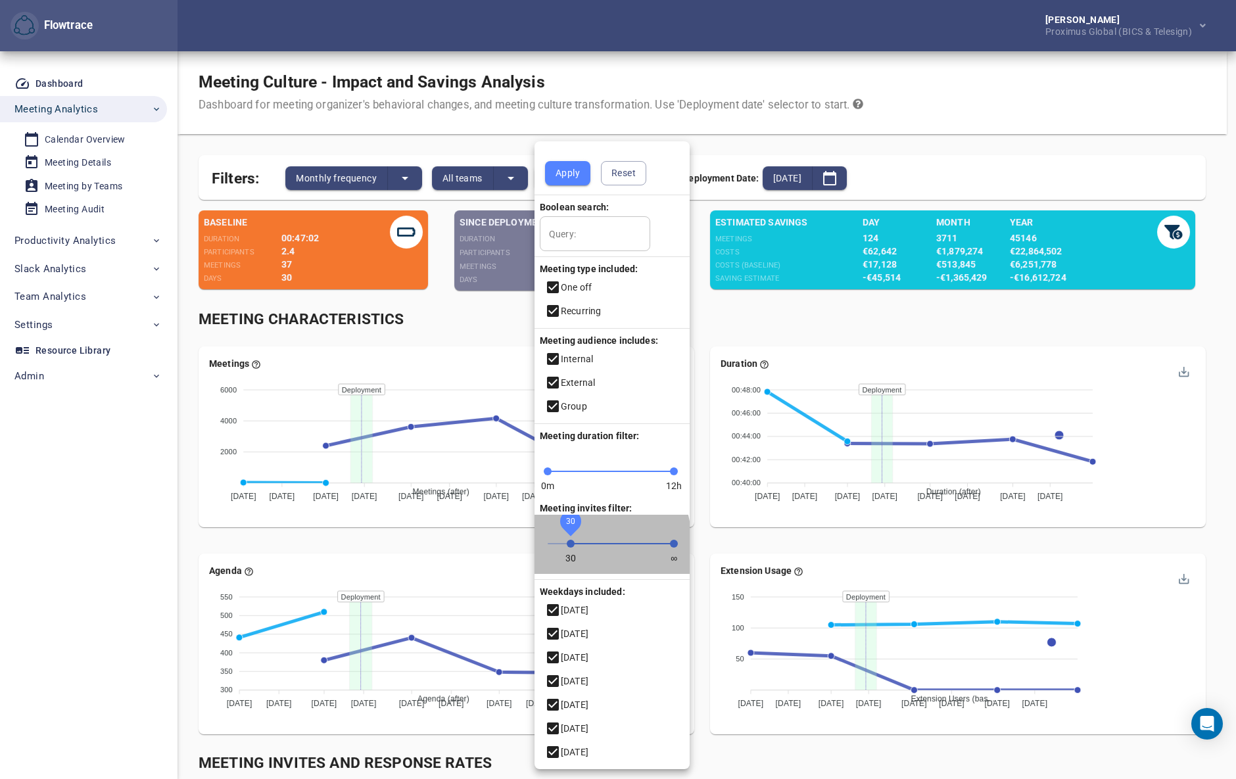
drag, startPoint x: 546, startPoint y: 549, endPoint x: 571, endPoint y: 546, distance: 25.8
click at [571, 546] on span "30" at bounding box center [571, 544] width 8 height 8
click at [565, 169] on span "Apply" at bounding box center [568, 173] width 24 height 16
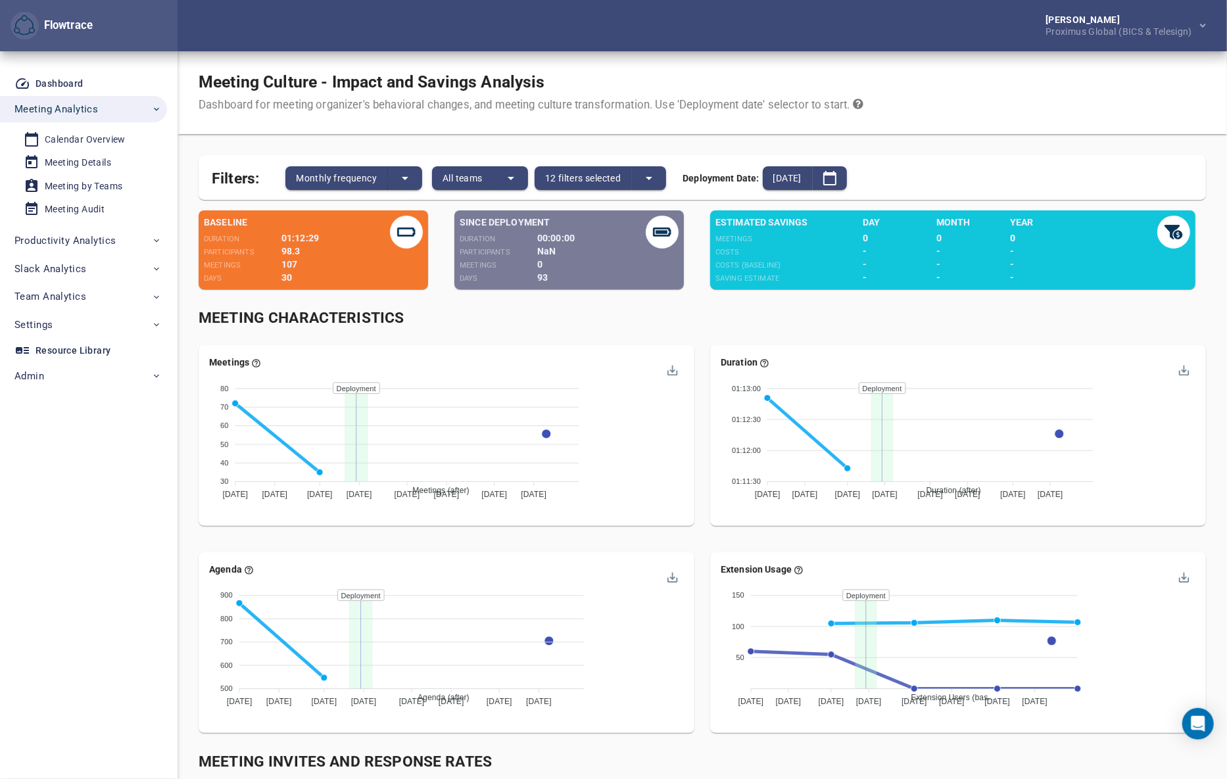
click at [698, 318] on div "Meeting Characteristics" at bounding box center [702, 319] width 1007 height 22
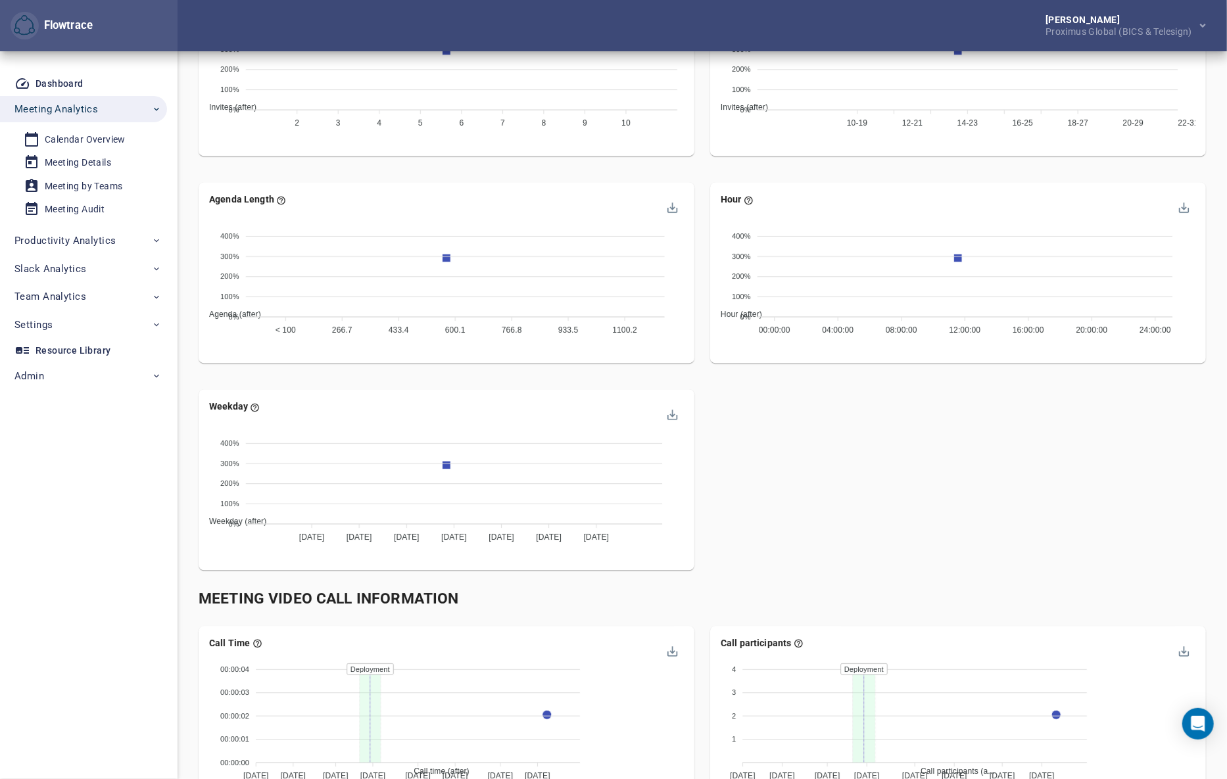
scroll to position [1674, 0]
click at [62, 326] on span "Settings" at bounding box center [87, 324] width 147 height 17
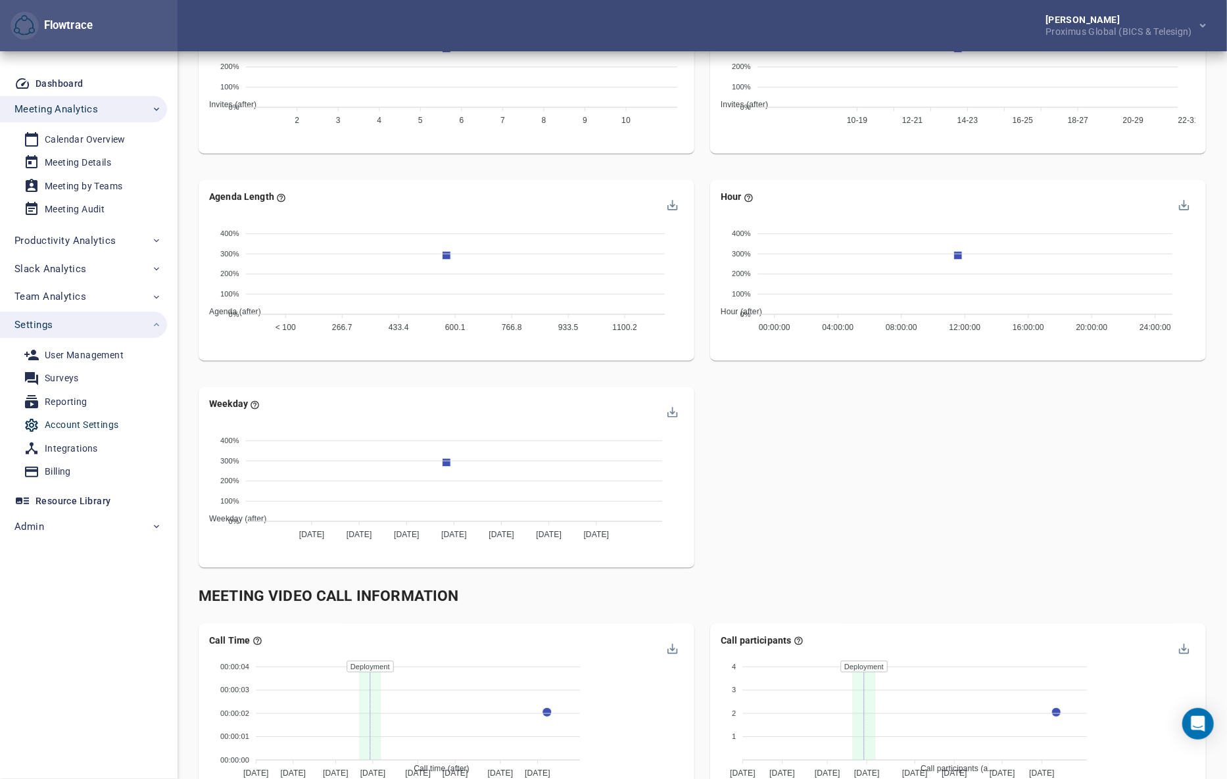
click at [80, 423] on div "Account Settings" at bounding box center [82, 425] width 74 height 16
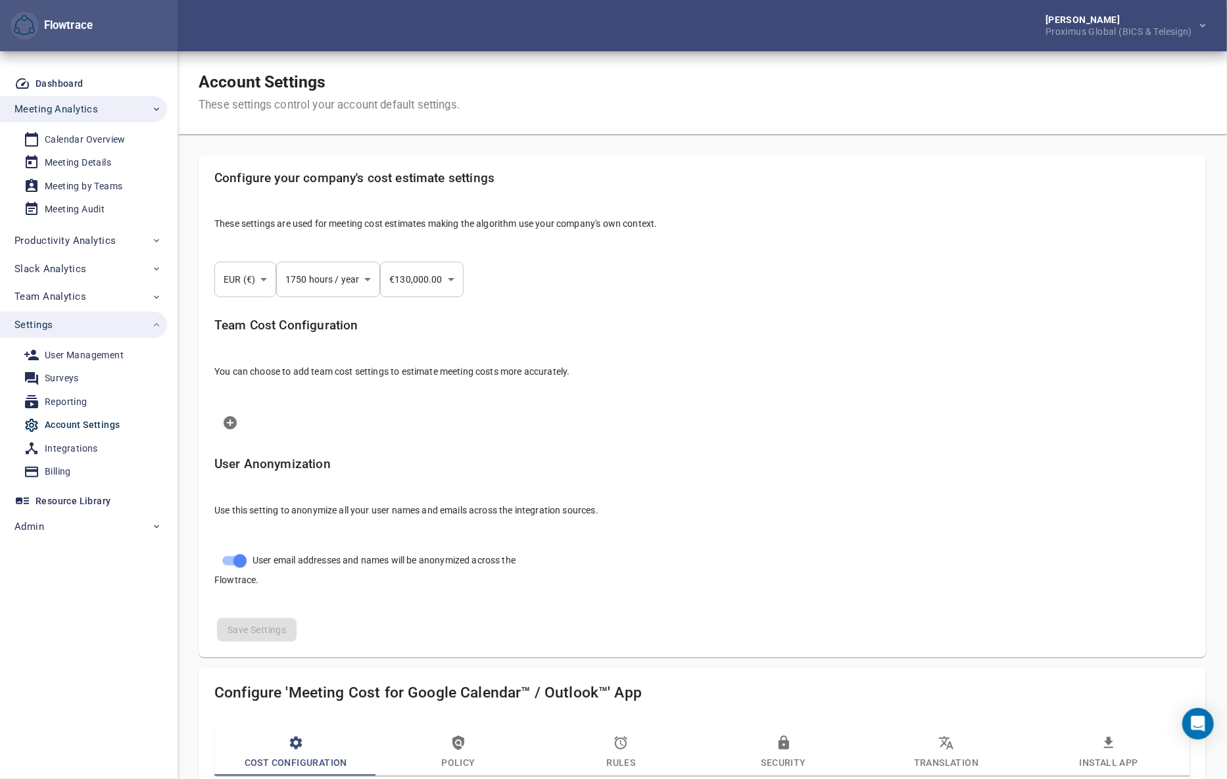
select select "***"
click at [765, 60] on div "Account Settings These settings control your account default settings." at bounding box center [703, 92] width 1050 height 83
